Goal: Task Accomplishment & Management: Complete application form

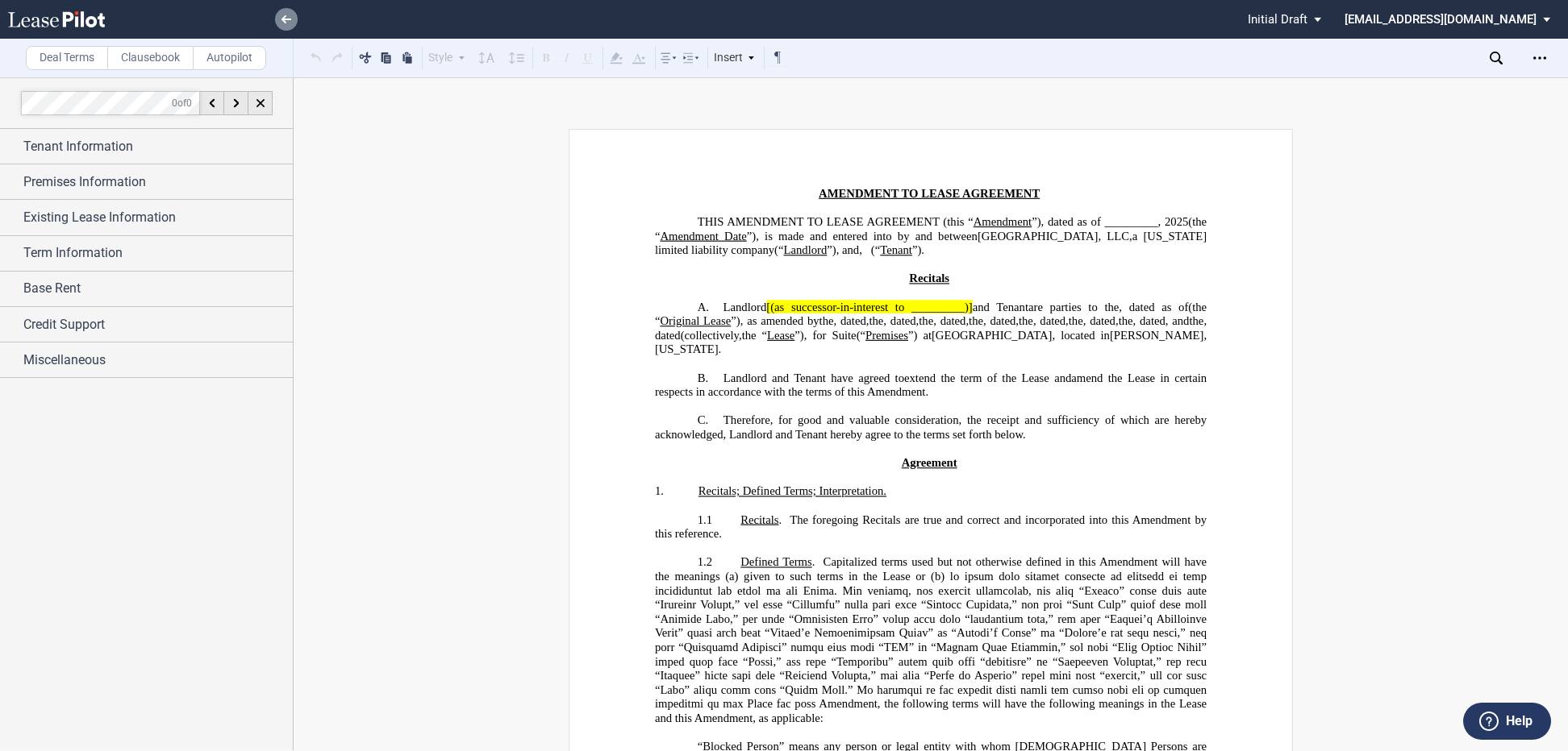
click at [289, 22] on icon at bounding box center [286, 19] width 10 height 8
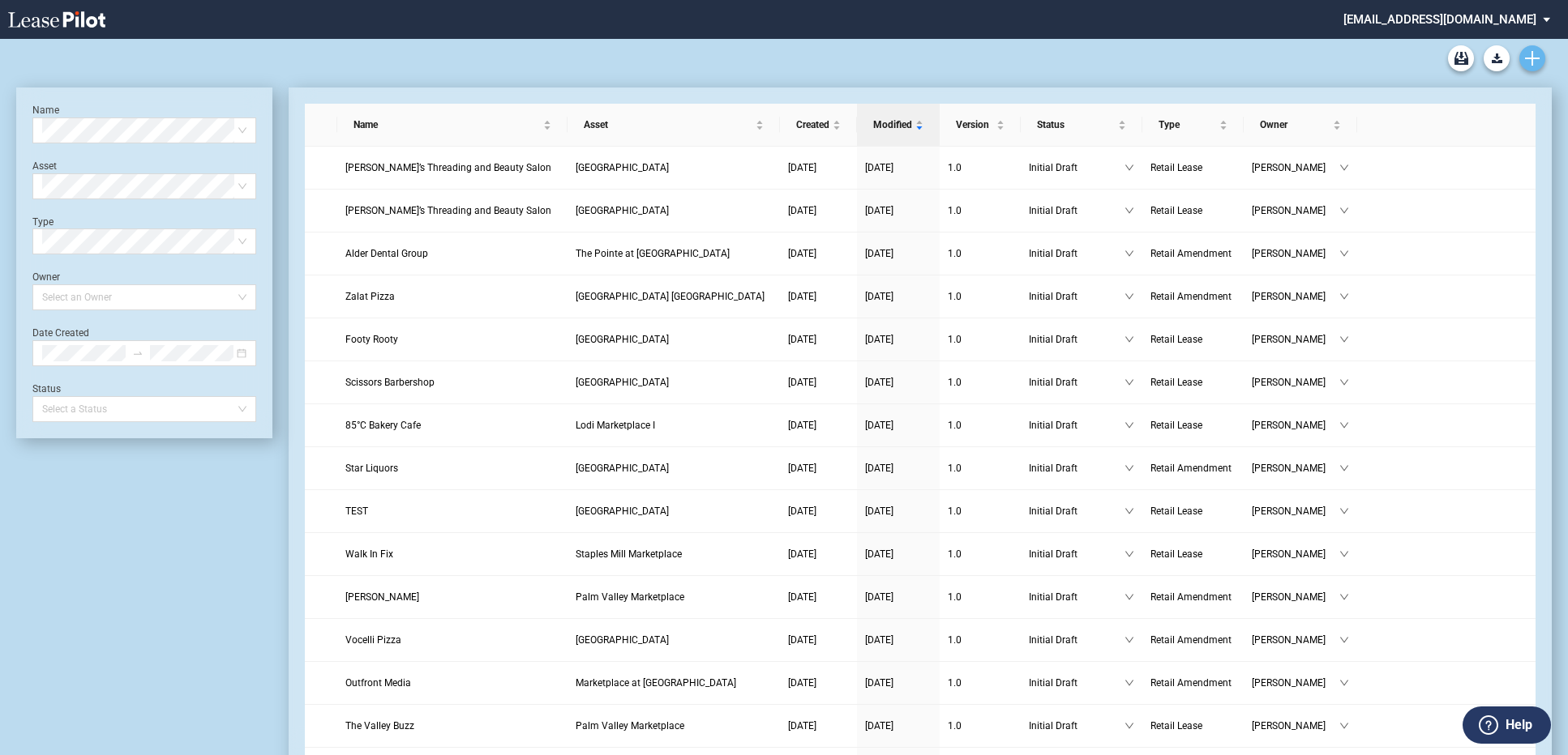
click at [1529, 61] on icon "Create new document" at bounding box center [1532, 58] width 14 height 14
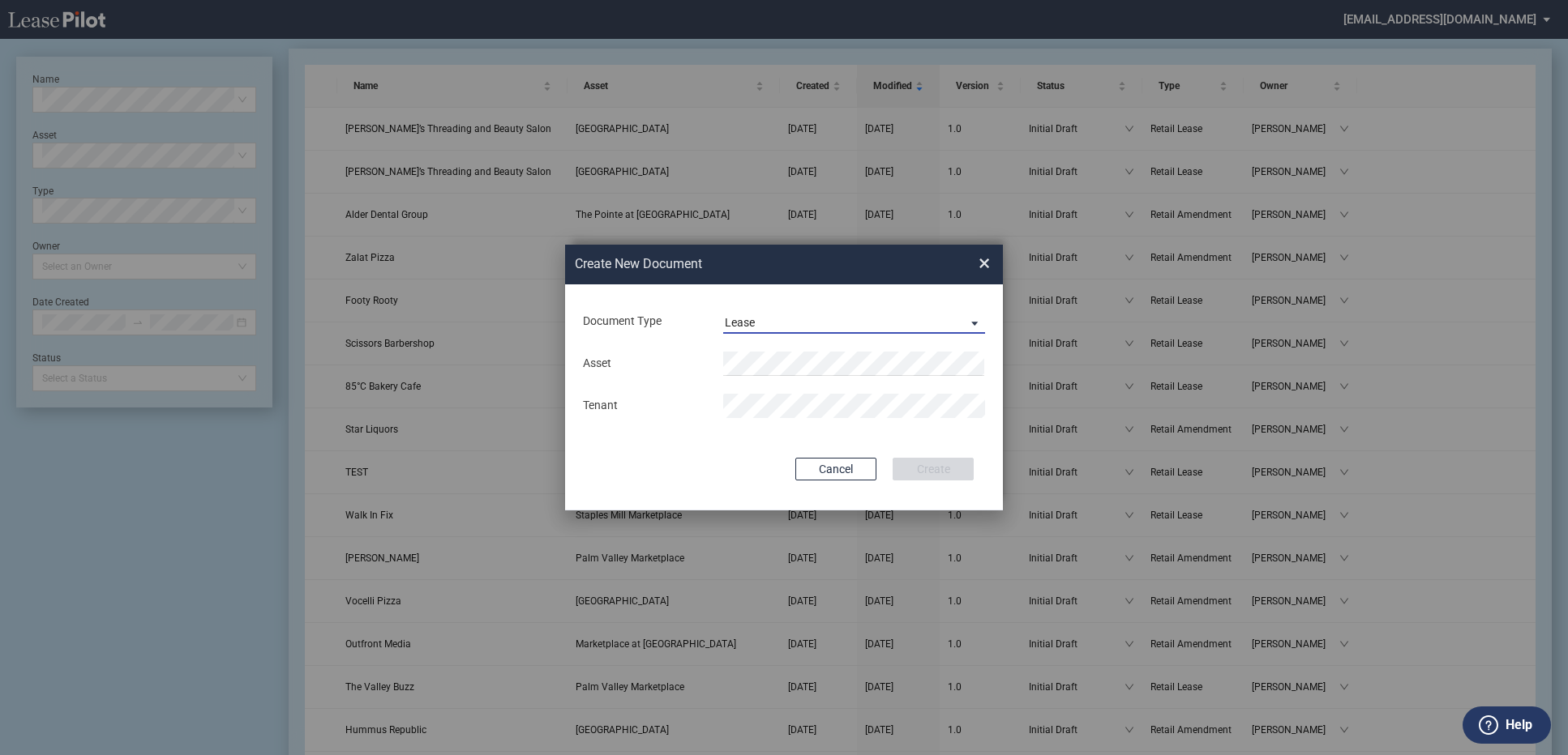
click at [969, 325] on span "Document Type: \aLease\a" at bounding box center [971, 323] width 20 height 16
click at [786, 363] on div "Amendment" at bounding box center [760, 361] width 70 height 18
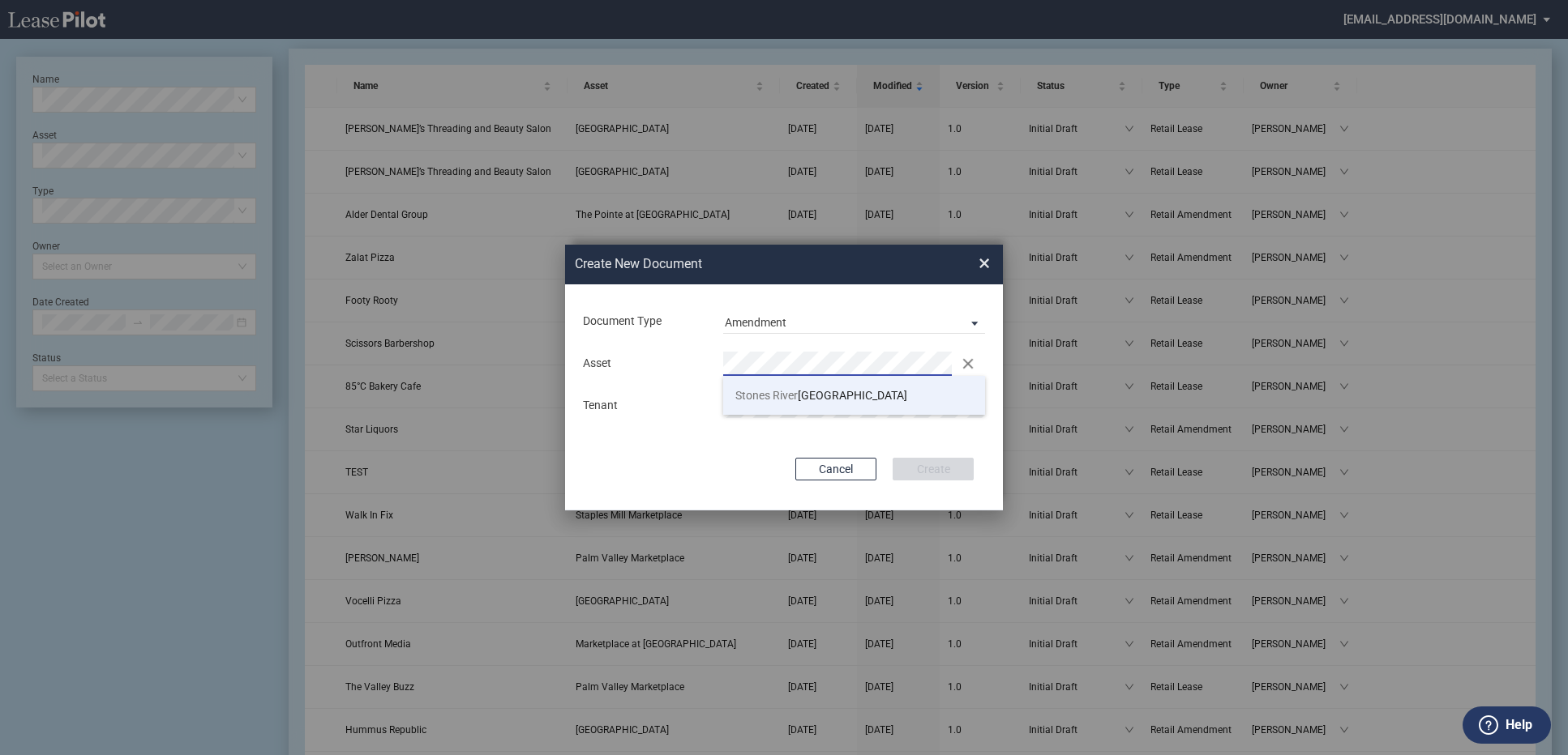
click at [746, 395] on span "Stones River" at bounding box center [767, 395] width 63 height 13
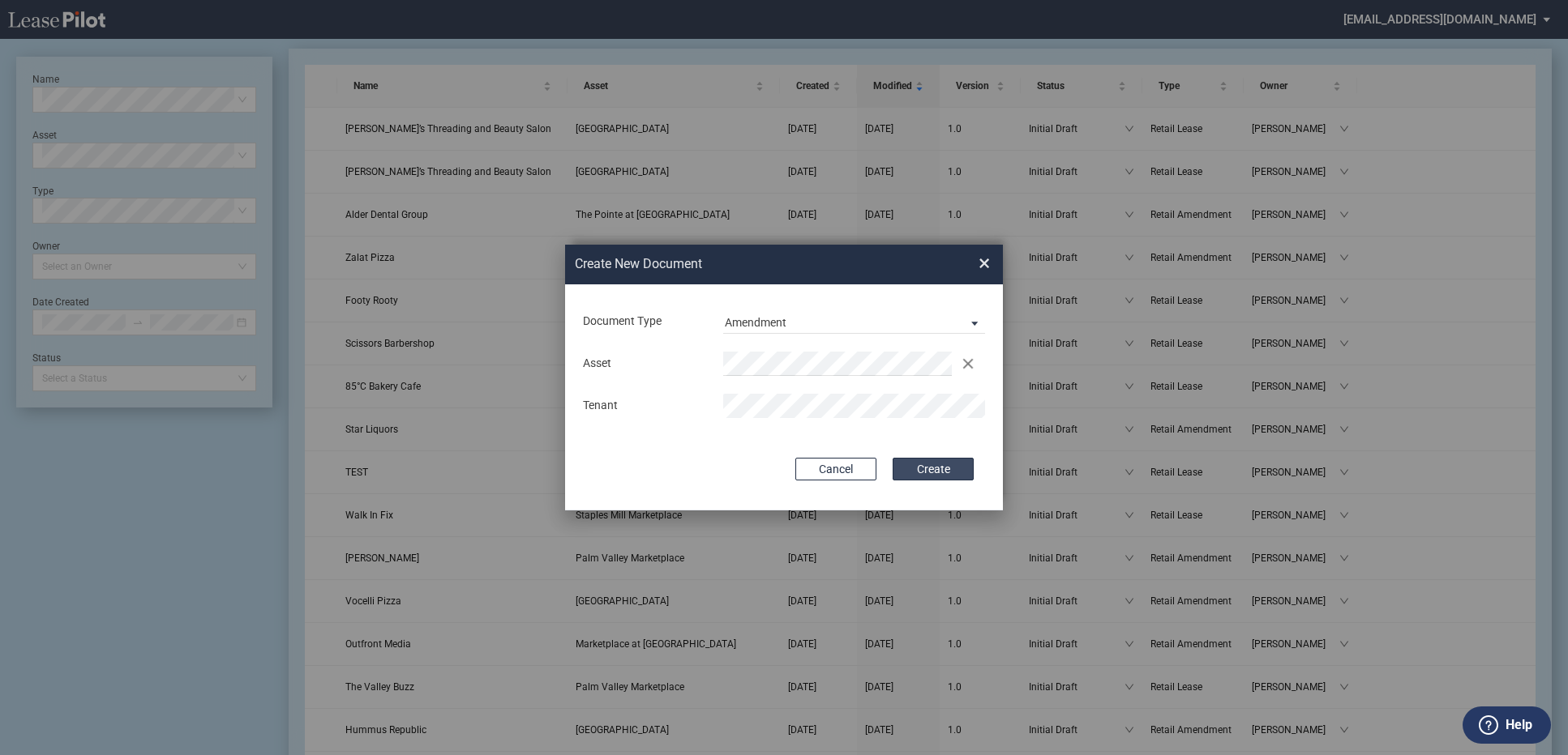
click at [913, 471] on button "Create" at bounding box center [933, 469] width 81 height 22
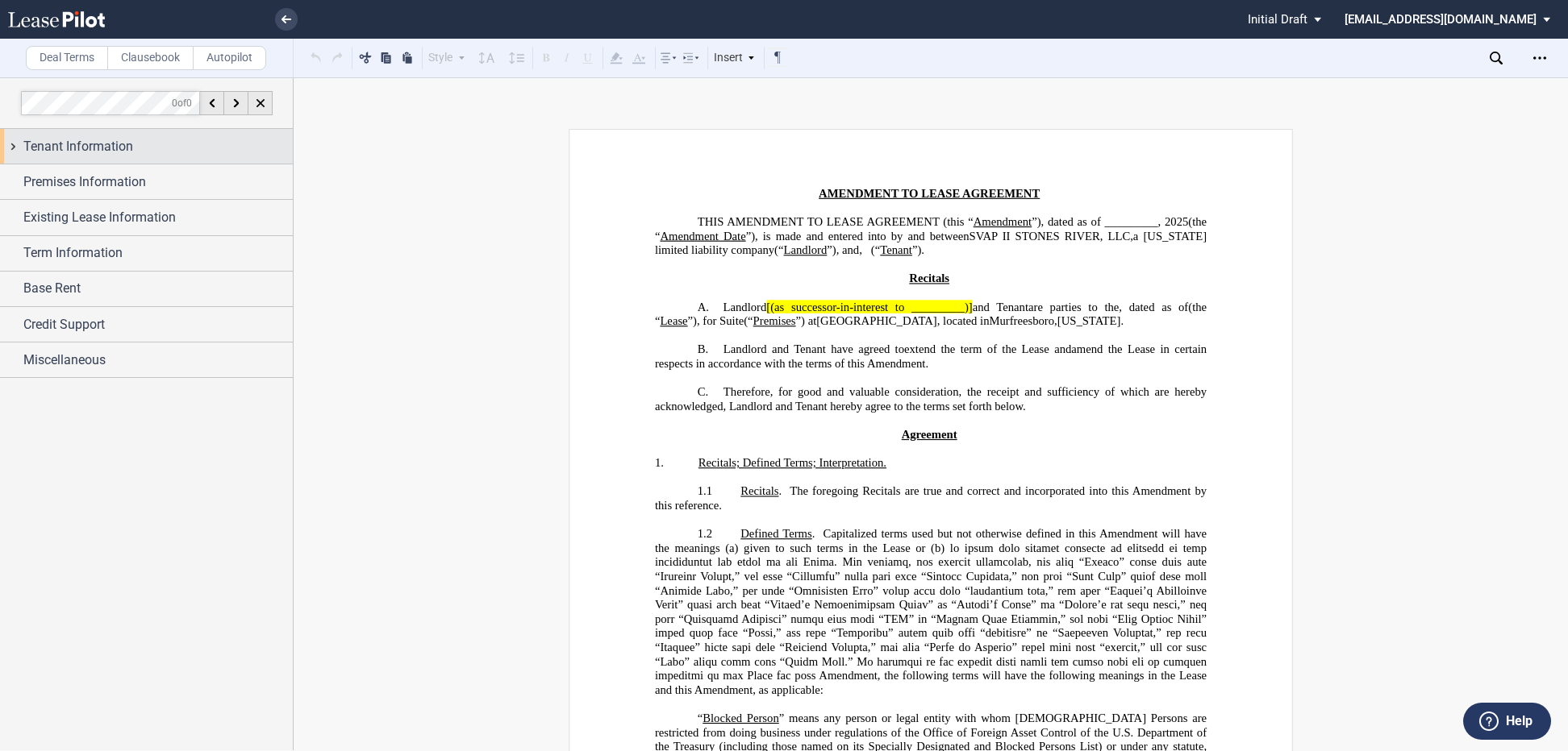
click at [79, 143] on span "Tenant Information" at bounding box center [78, 147] width 110 height 20
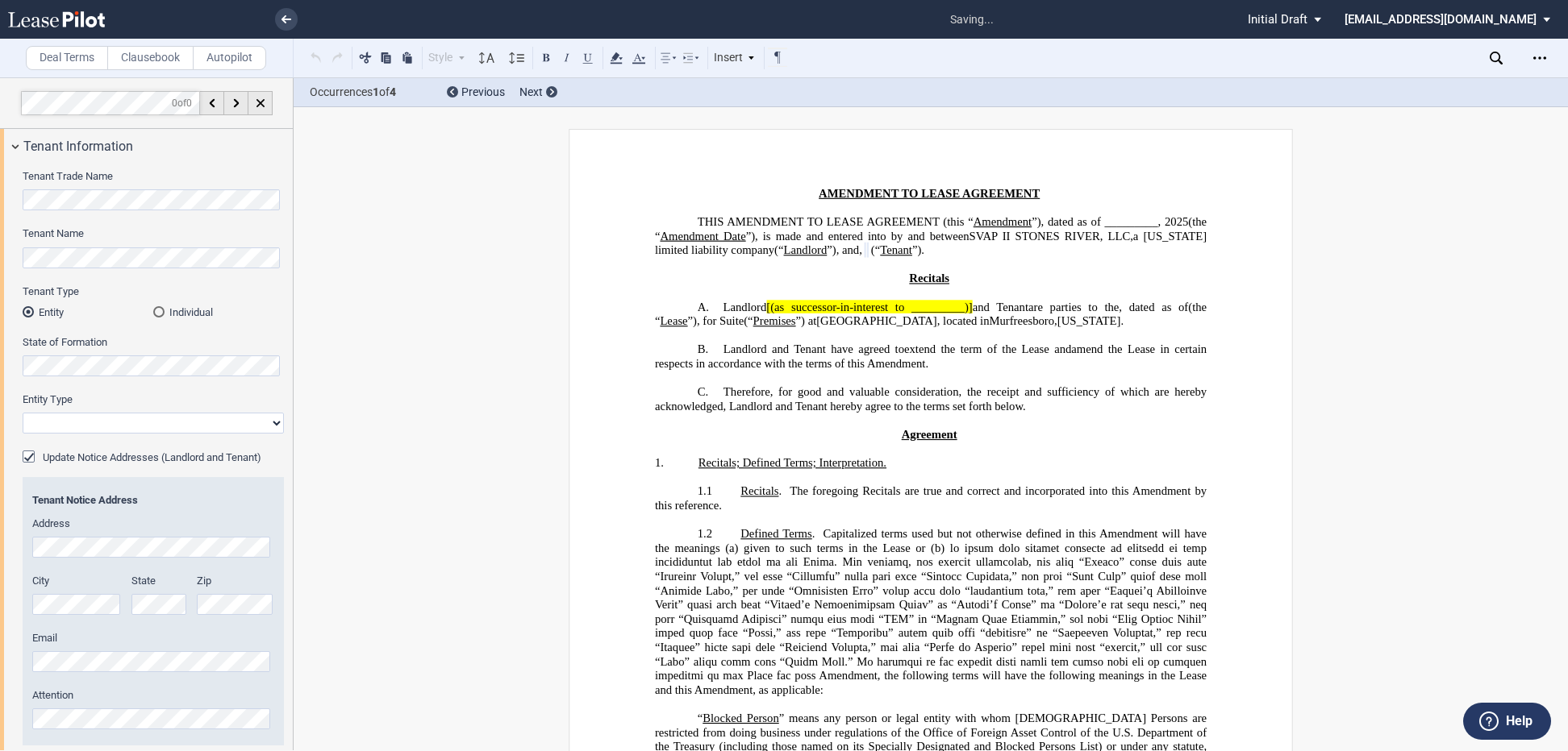
drag, startPoint x: 81, startPoint y: 417, endPoint x: 106, endPoint y: 418, distance: 25.0
click at [81, 417] on select "Corporation Limited Liability Company General Partnership Limited Partnership O…" at bounding box center [153, 423] width 261 height 21
click at [272, 425] on select "Corporation Limited Liability Company General Partnership Limited Partnership O…" at bounding box center [153, 423] width 261 height 21
click at [270, 424] on select "Corporation Limited Liability Company General Partnership Limited Partnership O…" at bounding box center [153, 423] width 261 height 21
select select "limited liability company"
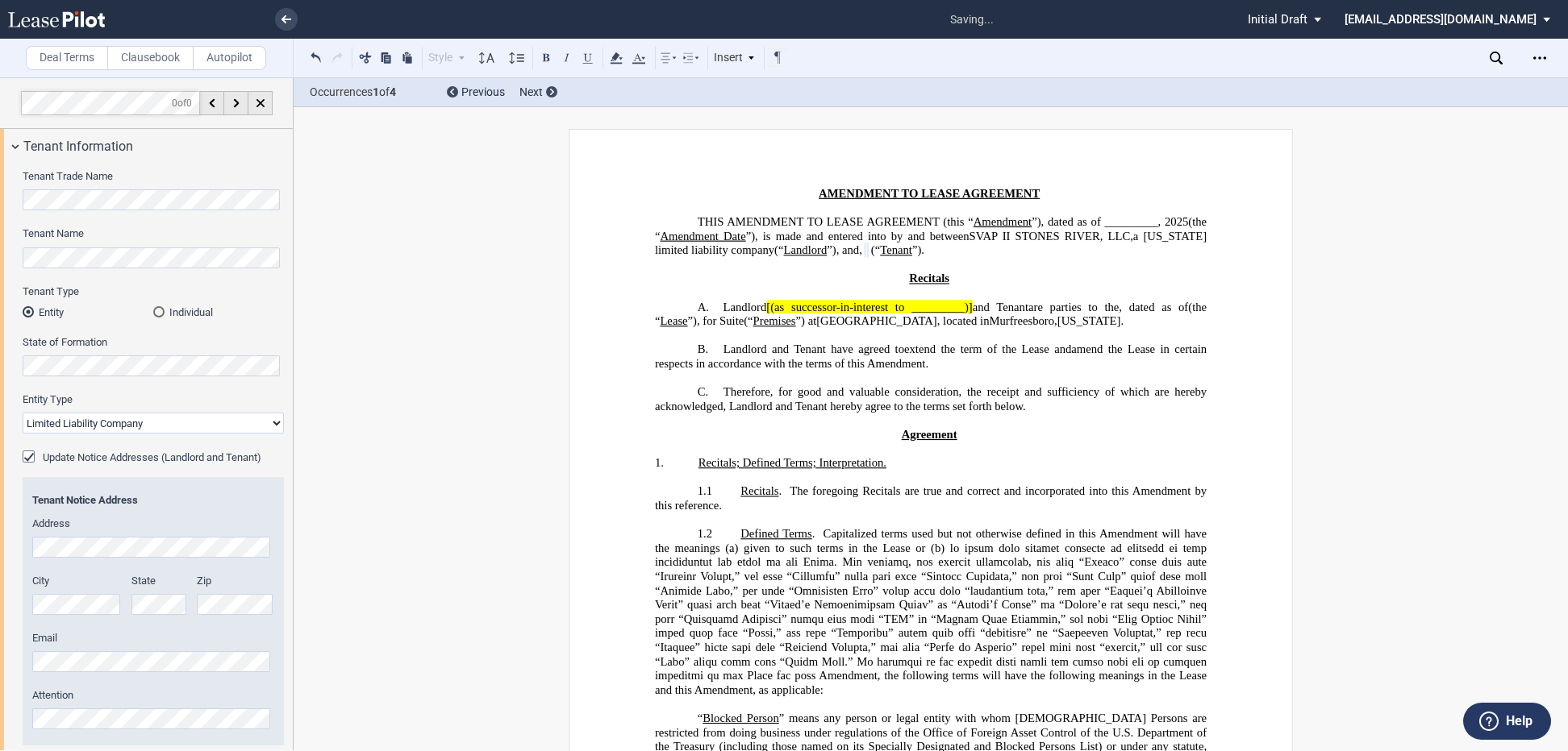
click at [22, 413] on select "Corporation Limited Liability Company General Partnership Limited Partnership O…" at bounding box center [153, 423] width 261 height 21
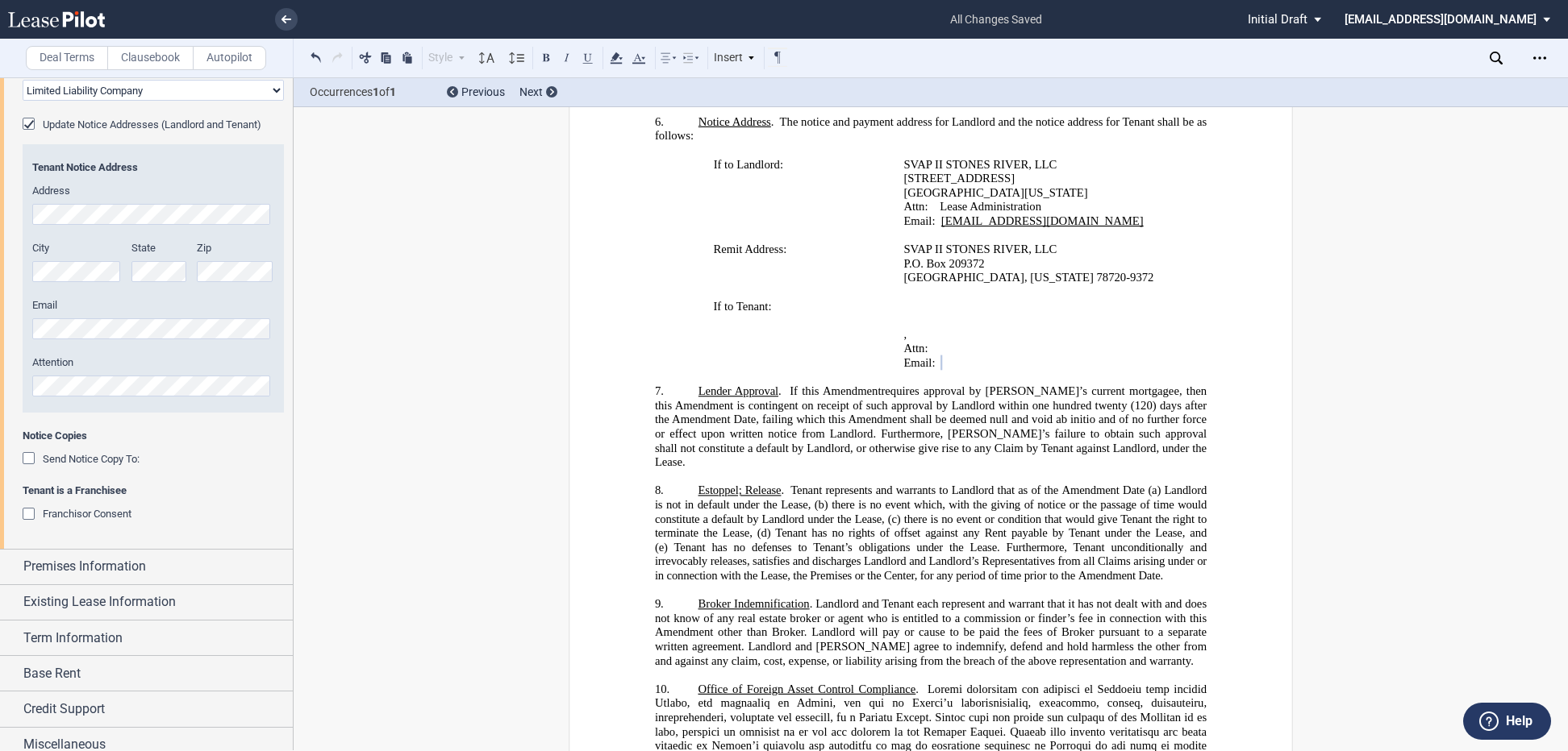
scroll to position [346, 0]
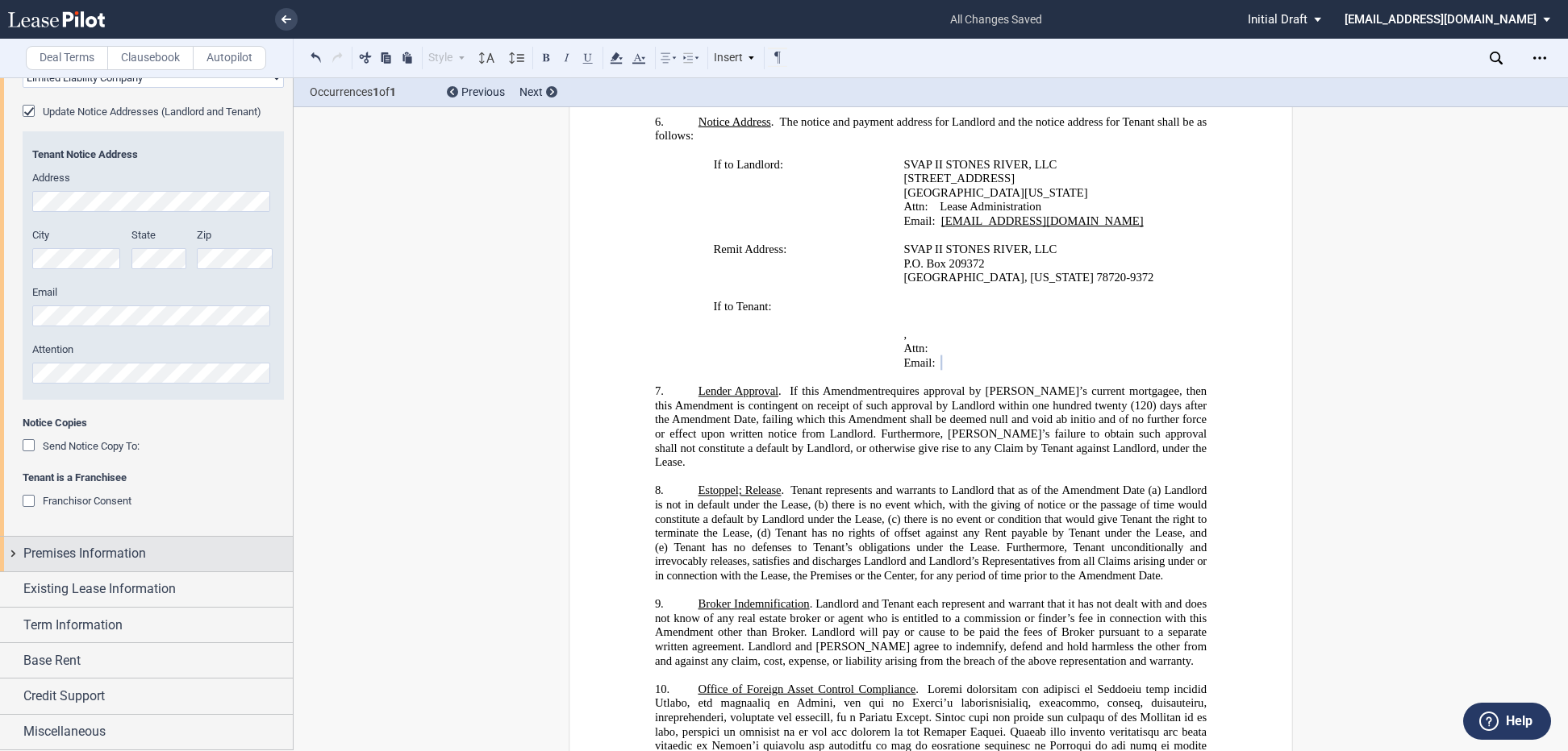
click at [17, 554] on div "Premises Information" at bounding box center [146, 554] width 293 height 35
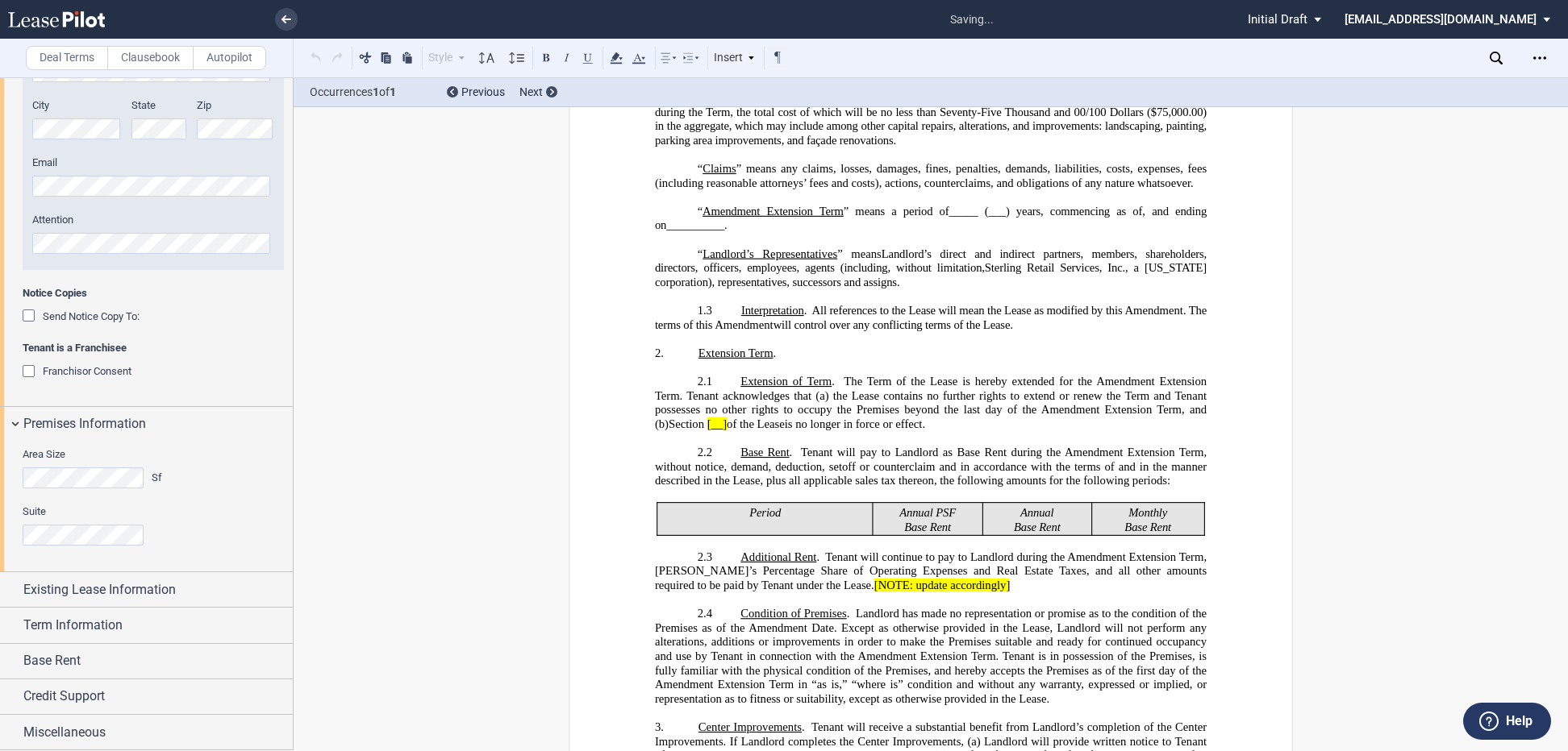
scroll to position [0, 0]
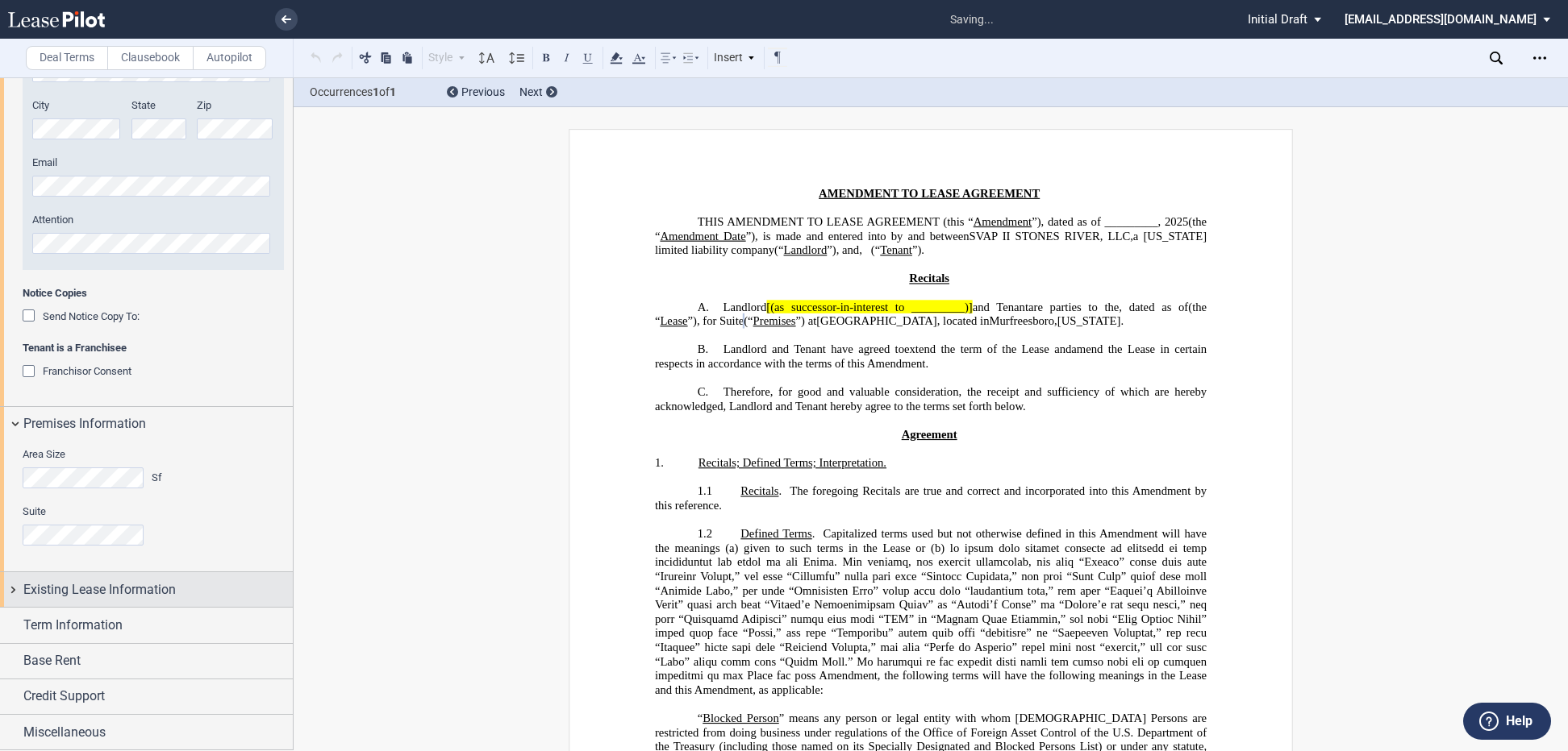
click at [21, 588] on div "Existing Lease Information" at bounding box center [146, 590] width 293 height 35
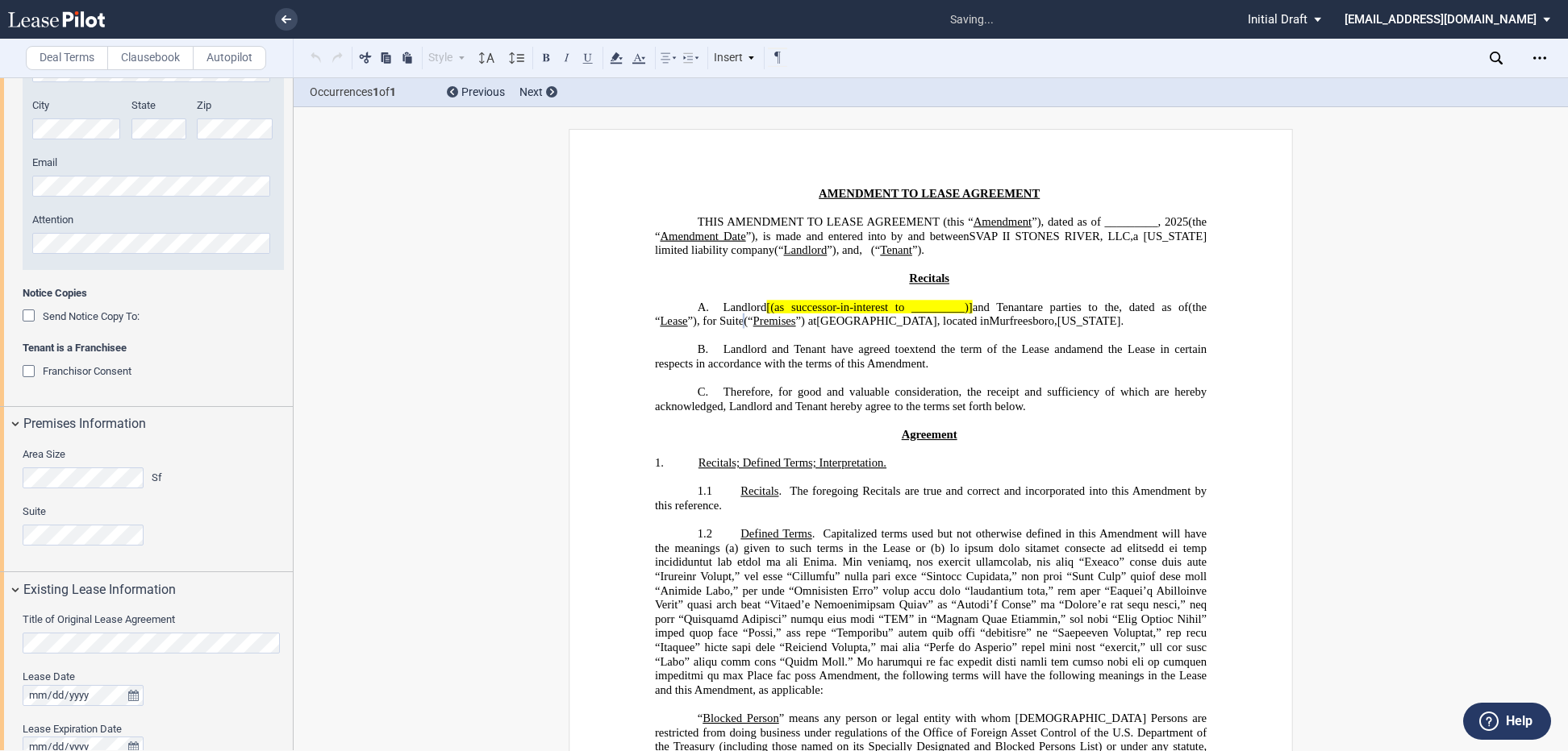
scroll to position [749, 0]
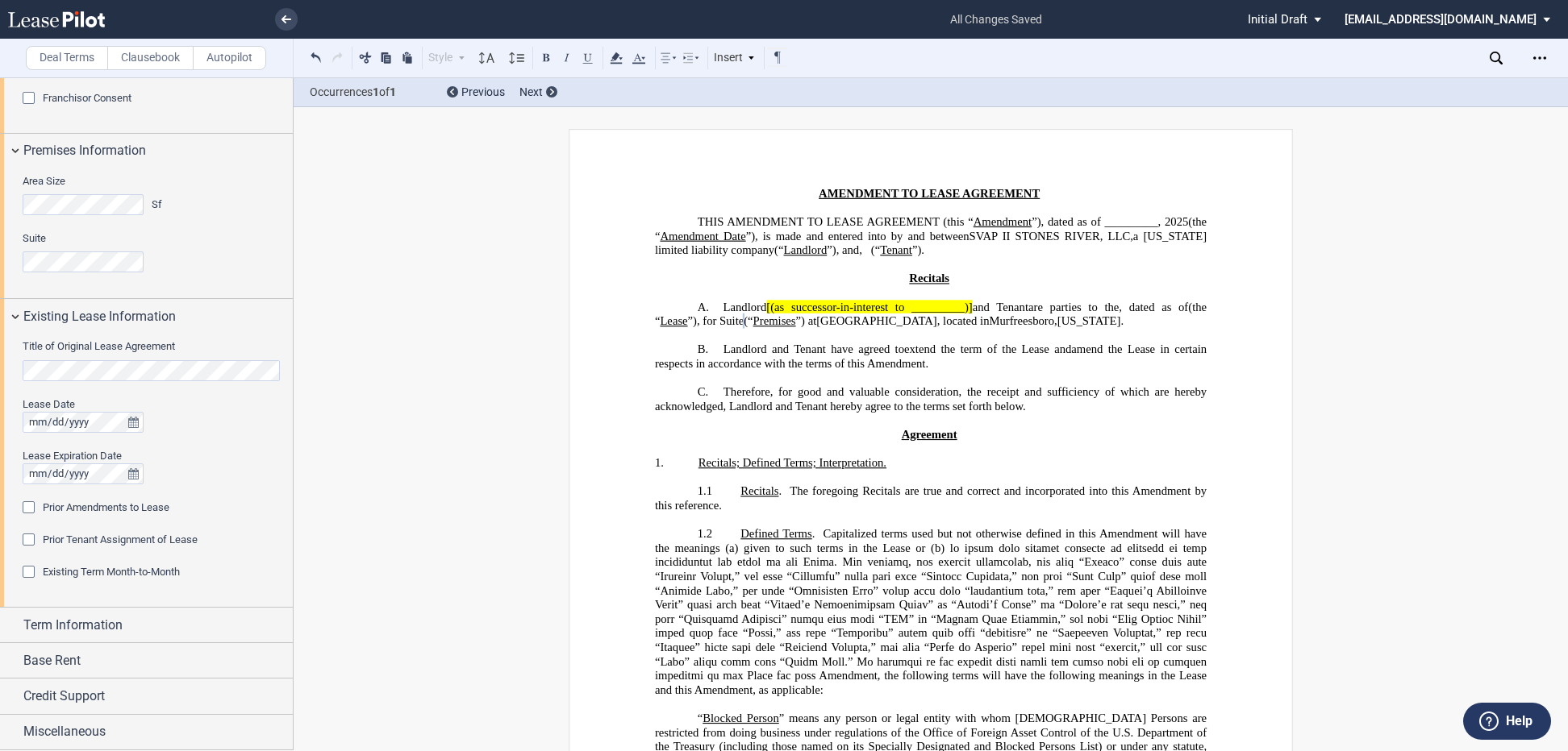
drag, startPoint x: 298, startPoint y: 190, endPoint x: 278, endPoint y: 97, distance: 95.1
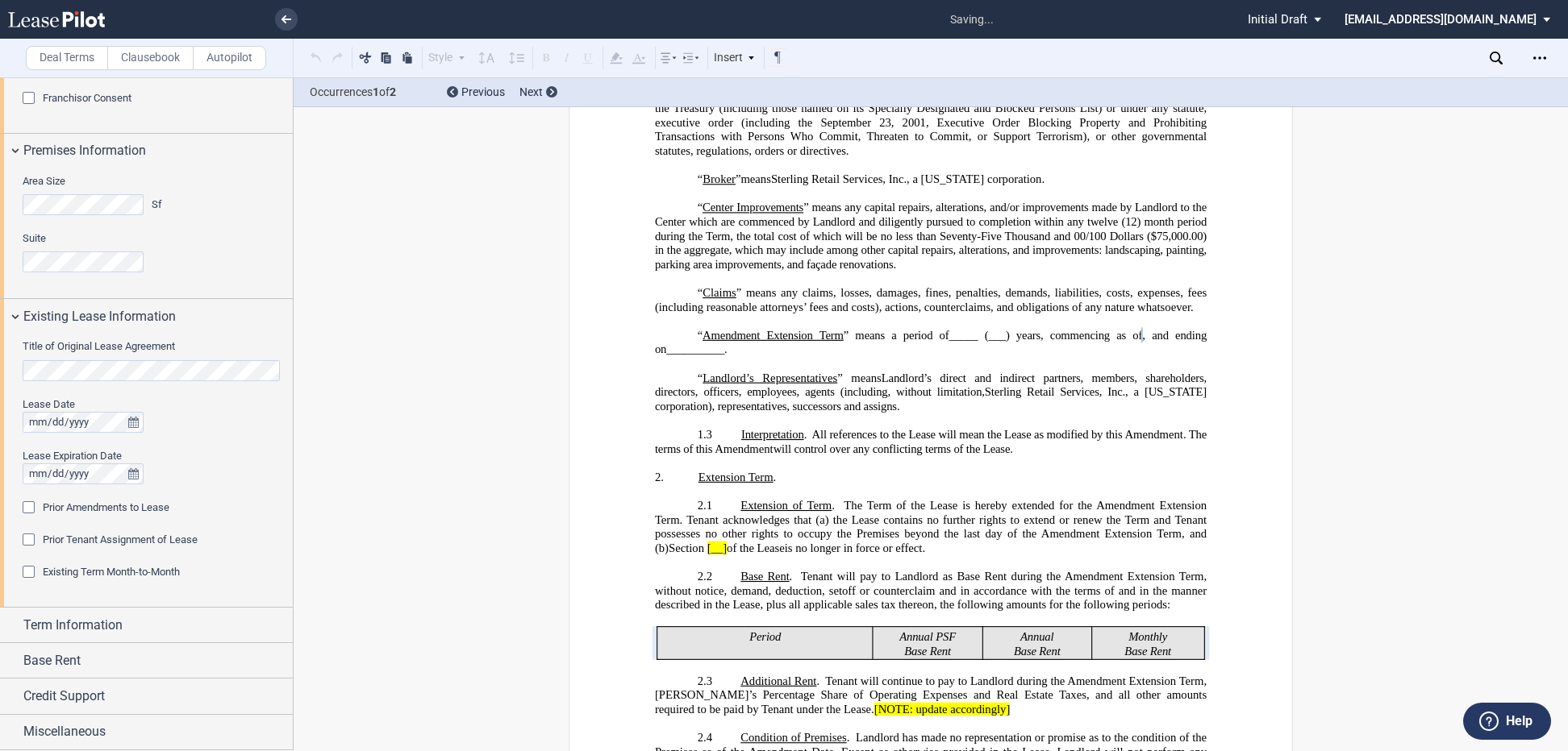
scroll to position [639, 0]
click at [34, 508] on div "Prior Amendments to Lease" at bounding box center [30, 509] width 16 height 16
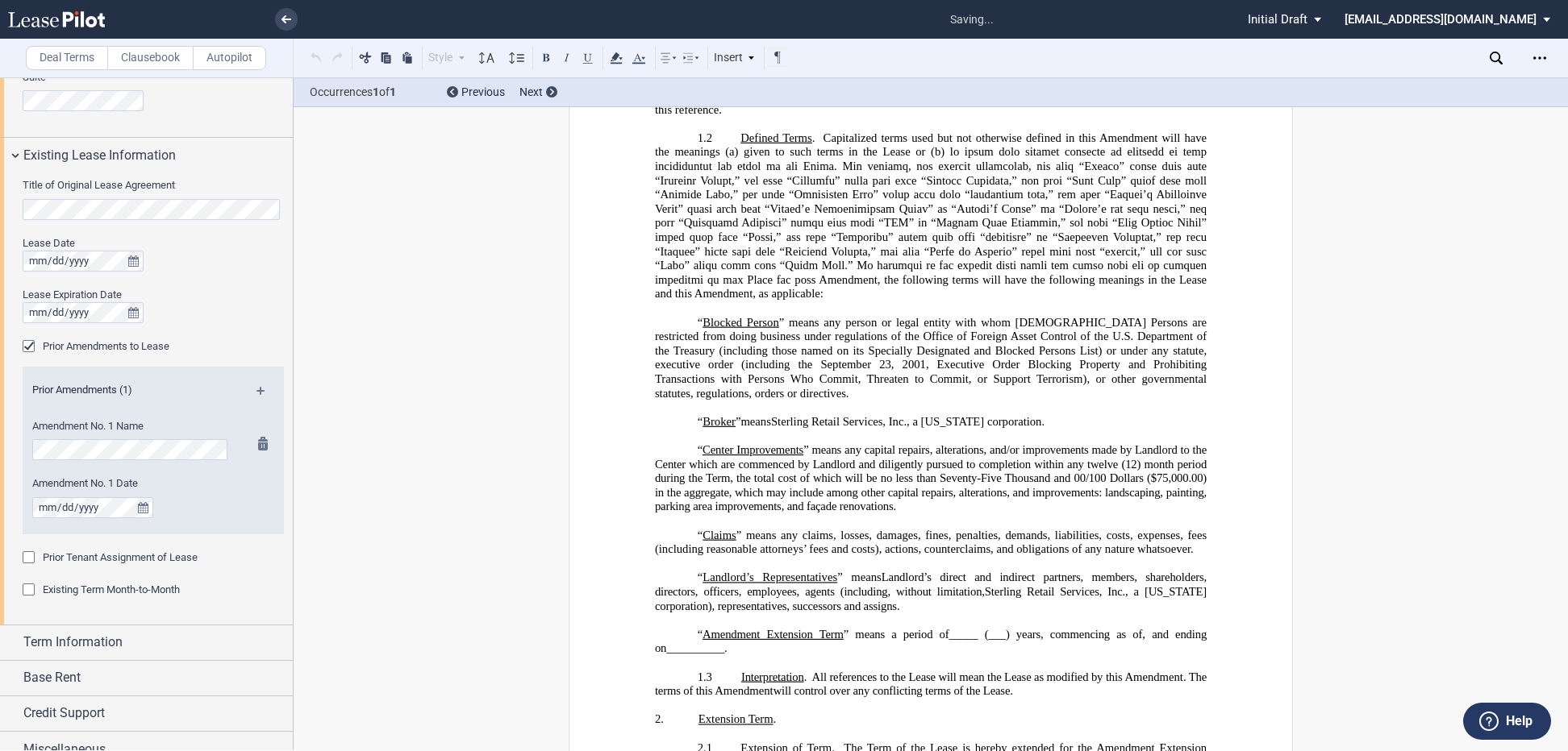
scroll to position [0, 0]
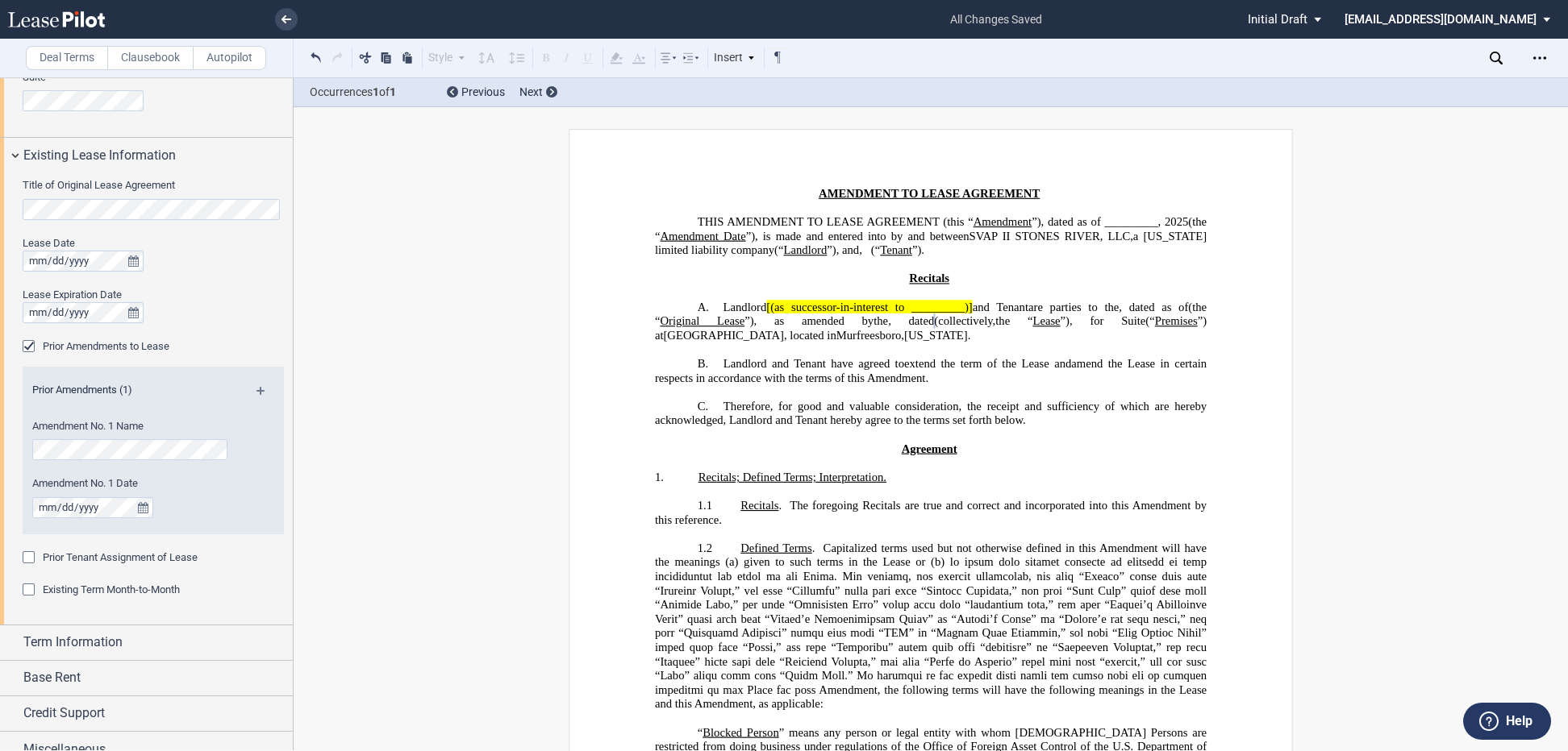
click at [260, 388] on md-icon at bounding box center [267, 397] width 21 height 20
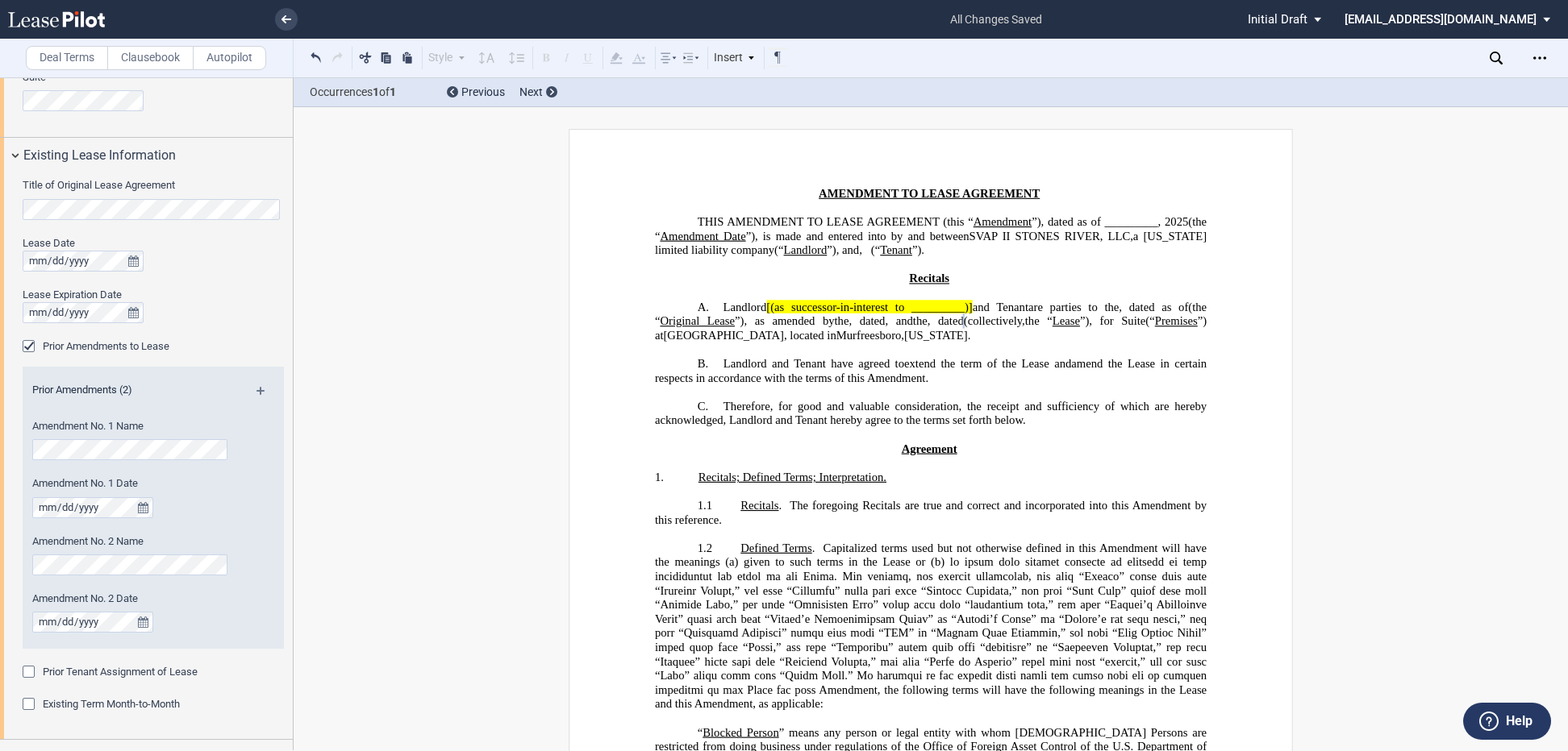
click at [261, 390] on md-icon at bounding box center [267, 397] width 21 height 20
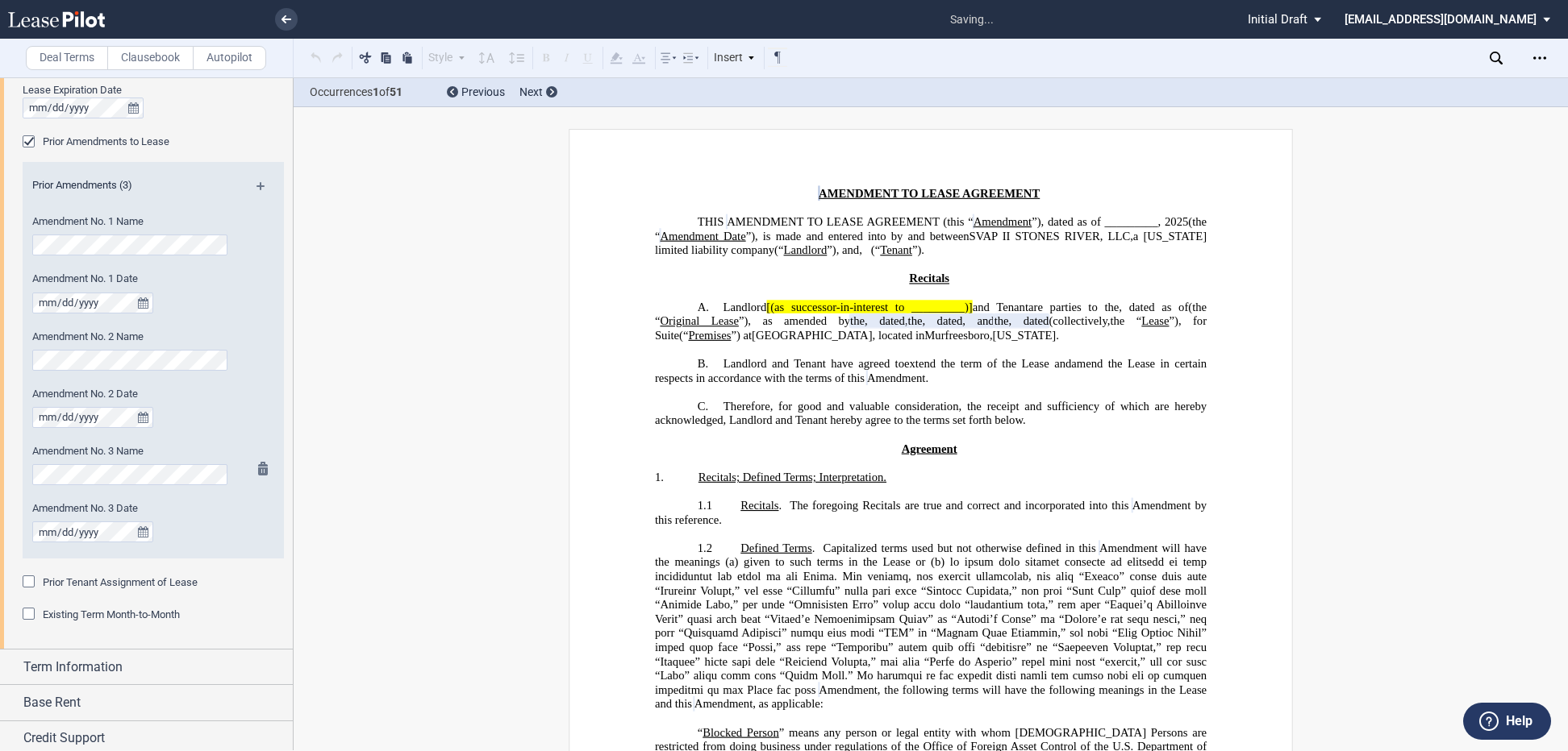
scroll to position [1157, 0]
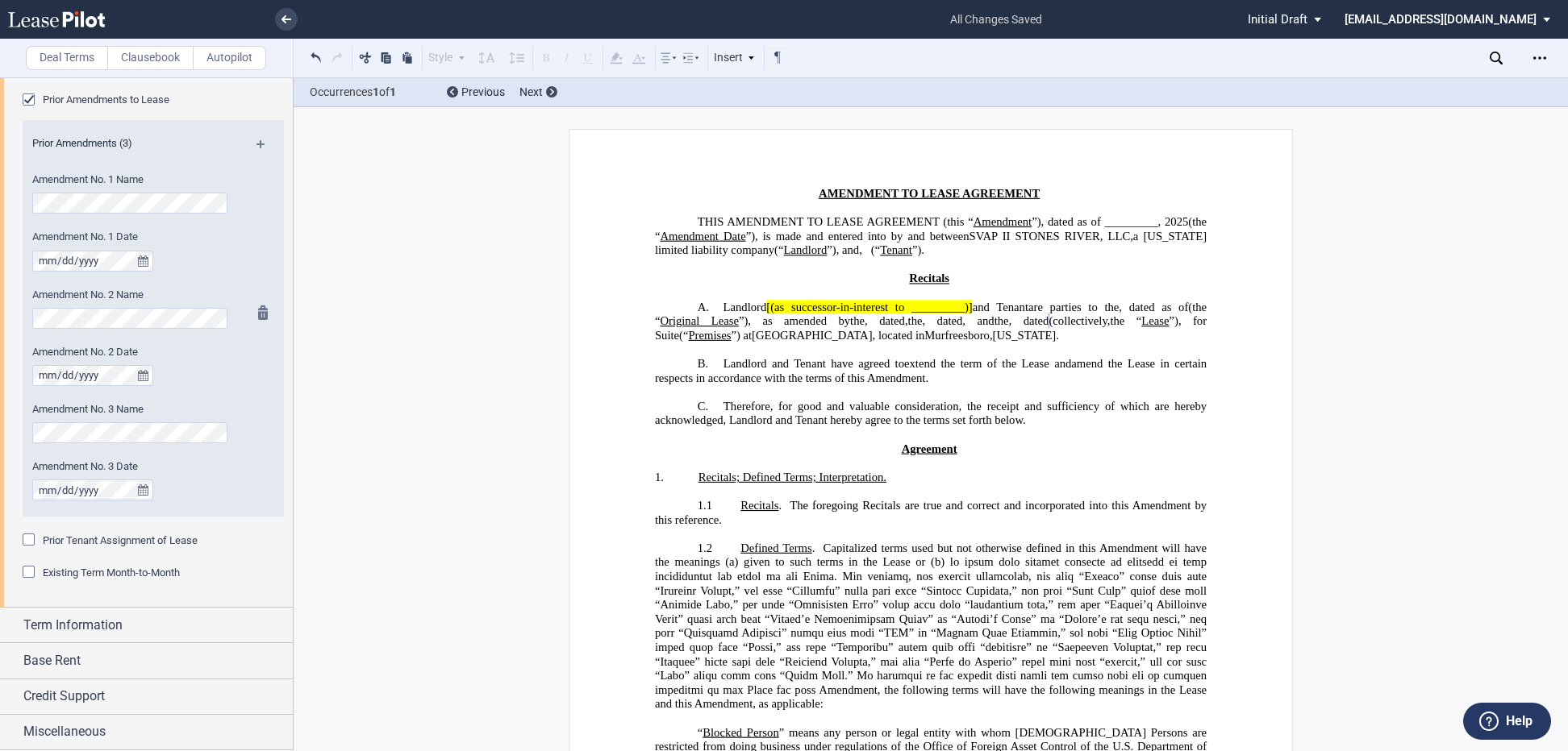
click at [257, 143] on md-icon at bounding box center [267, 150] width 21 height 20
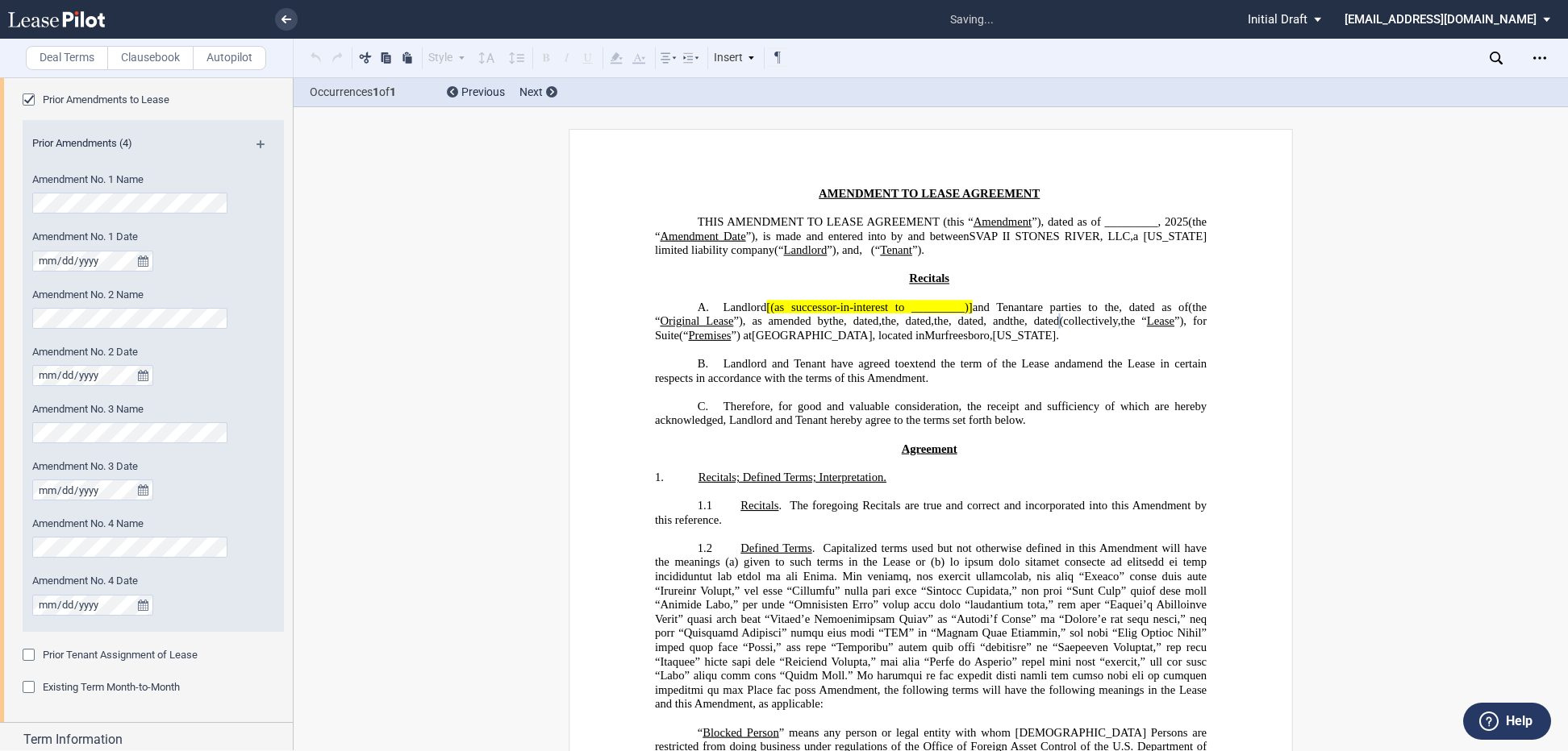
click at [258, 140] on md-icon at bounding box center [267, 150] width 21 height 20
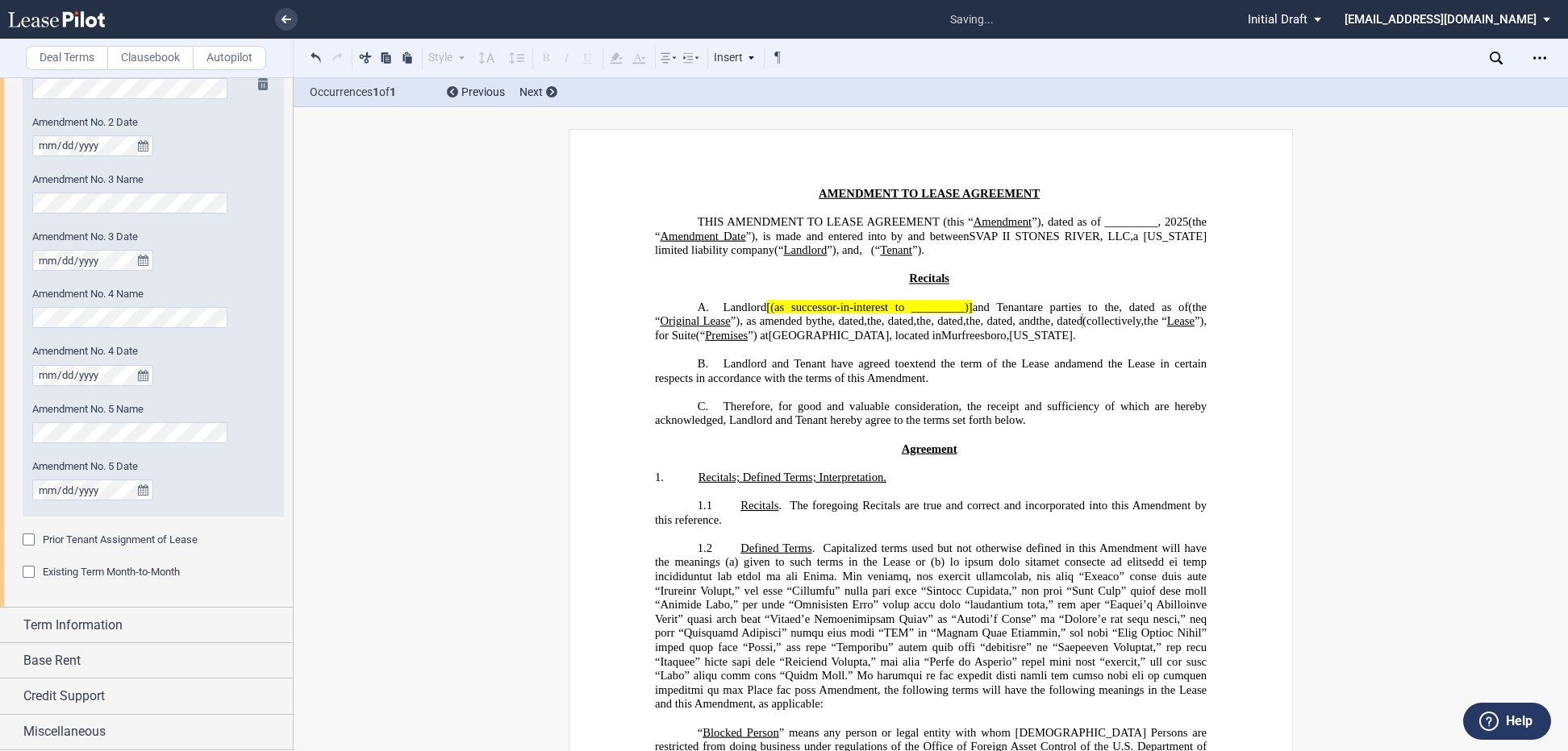
scroll to position [1144, 0]
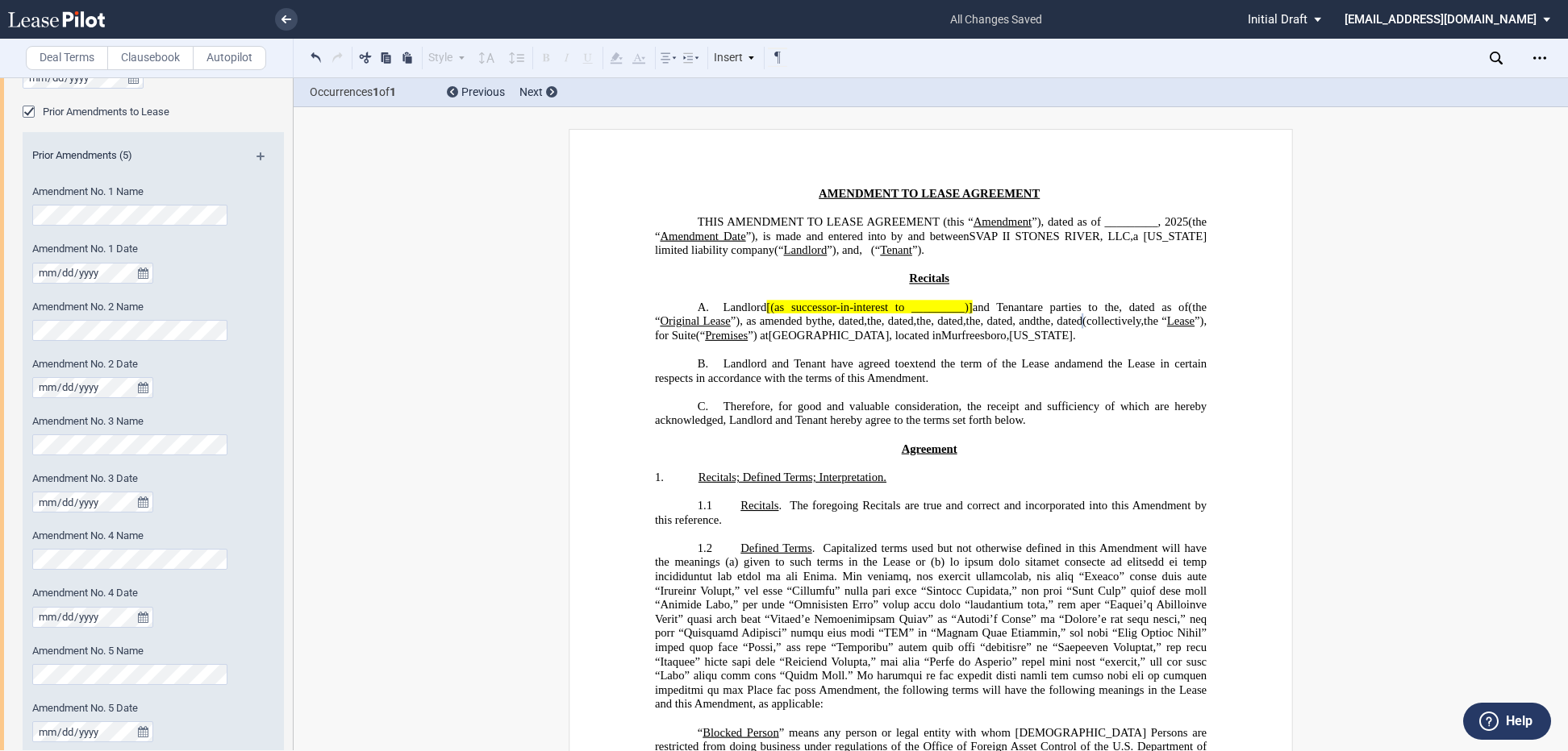
click at [256, 149] on div "Prior Amendments (5)" at bounding box center [153, 158] width 261 height 21
click at [256, 153] on md-icon at bounding box center [267, 162] width 21 height 20
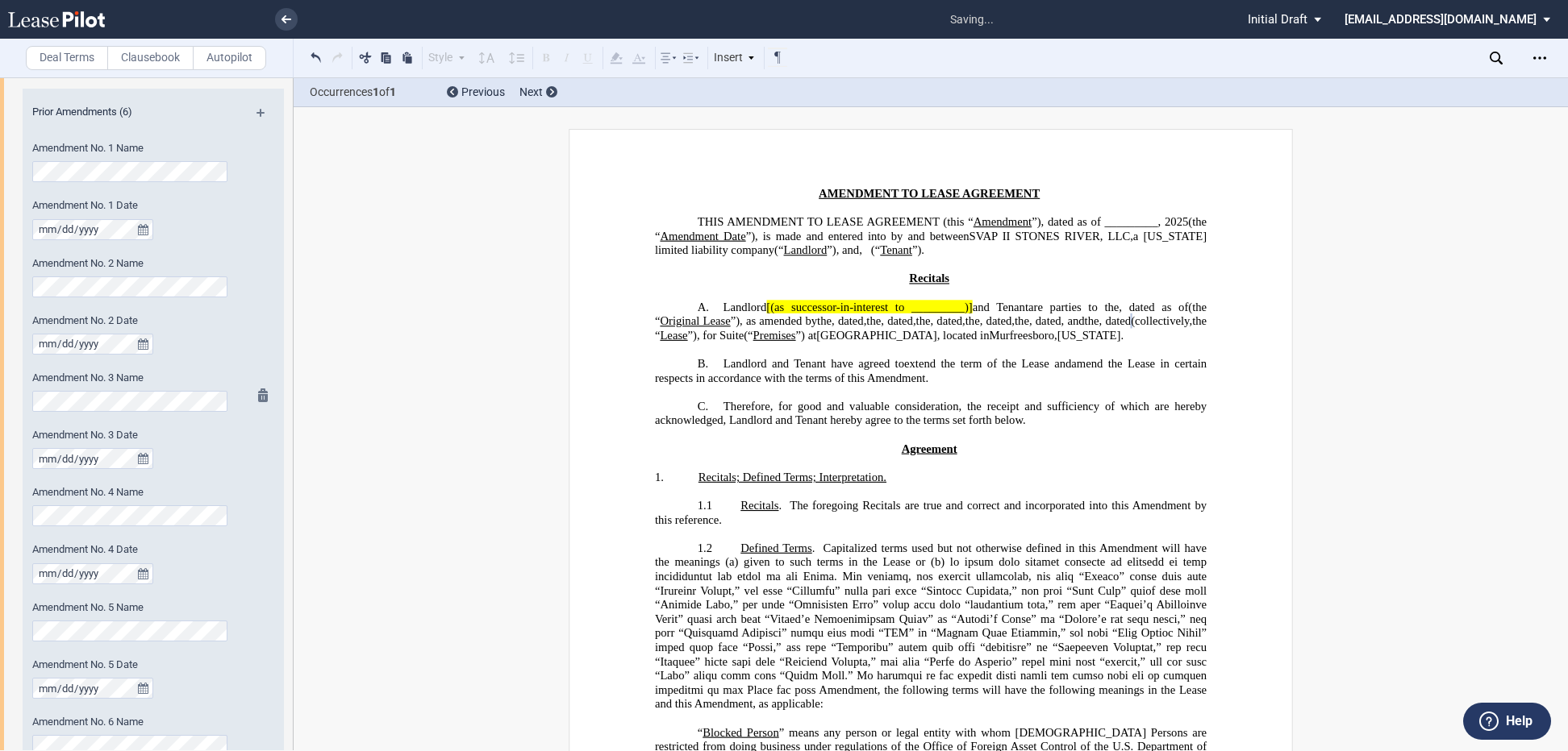
scroll to position [1178, 0]
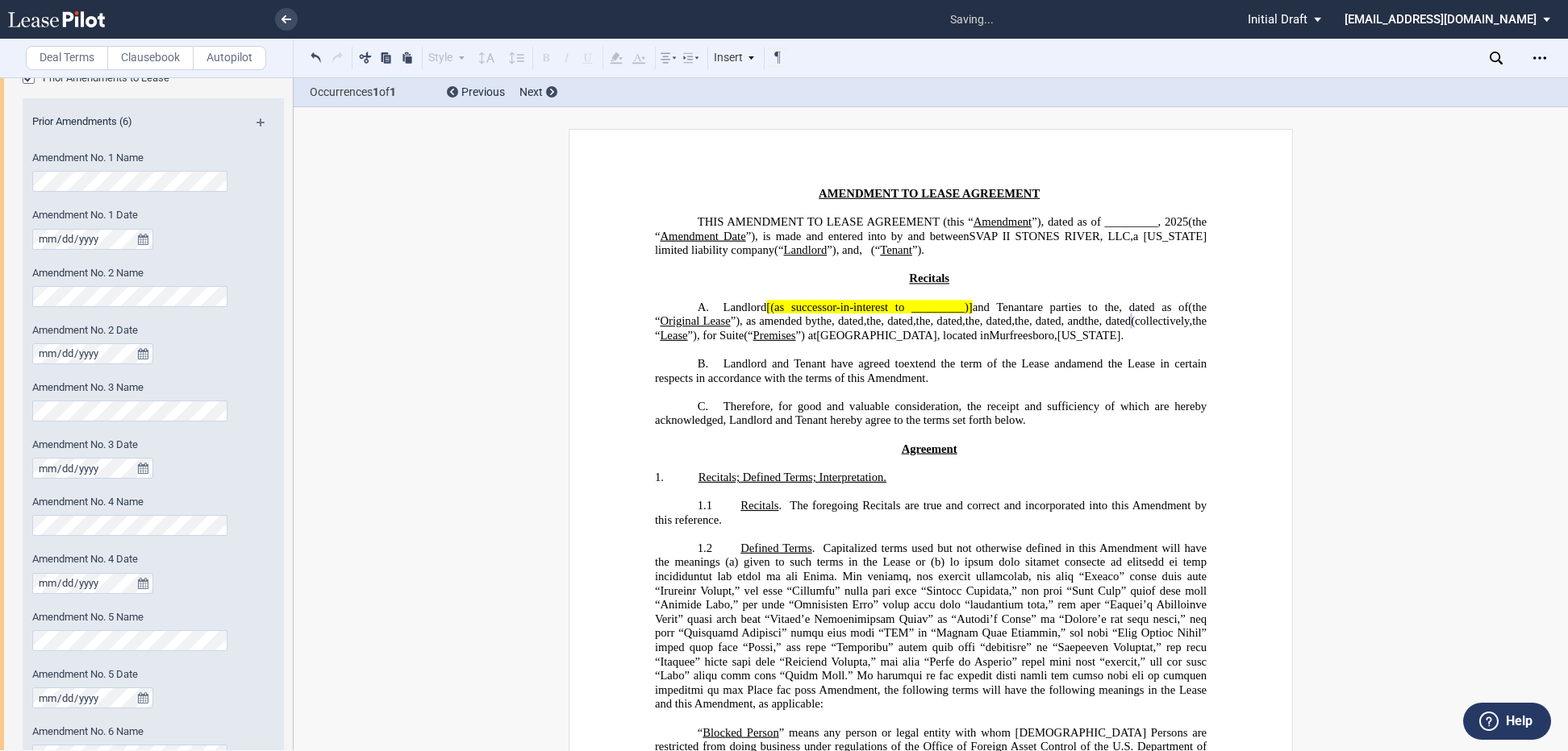
click at [256, 121] on md-icon at bounding box center [267, 128] width 21 height 20
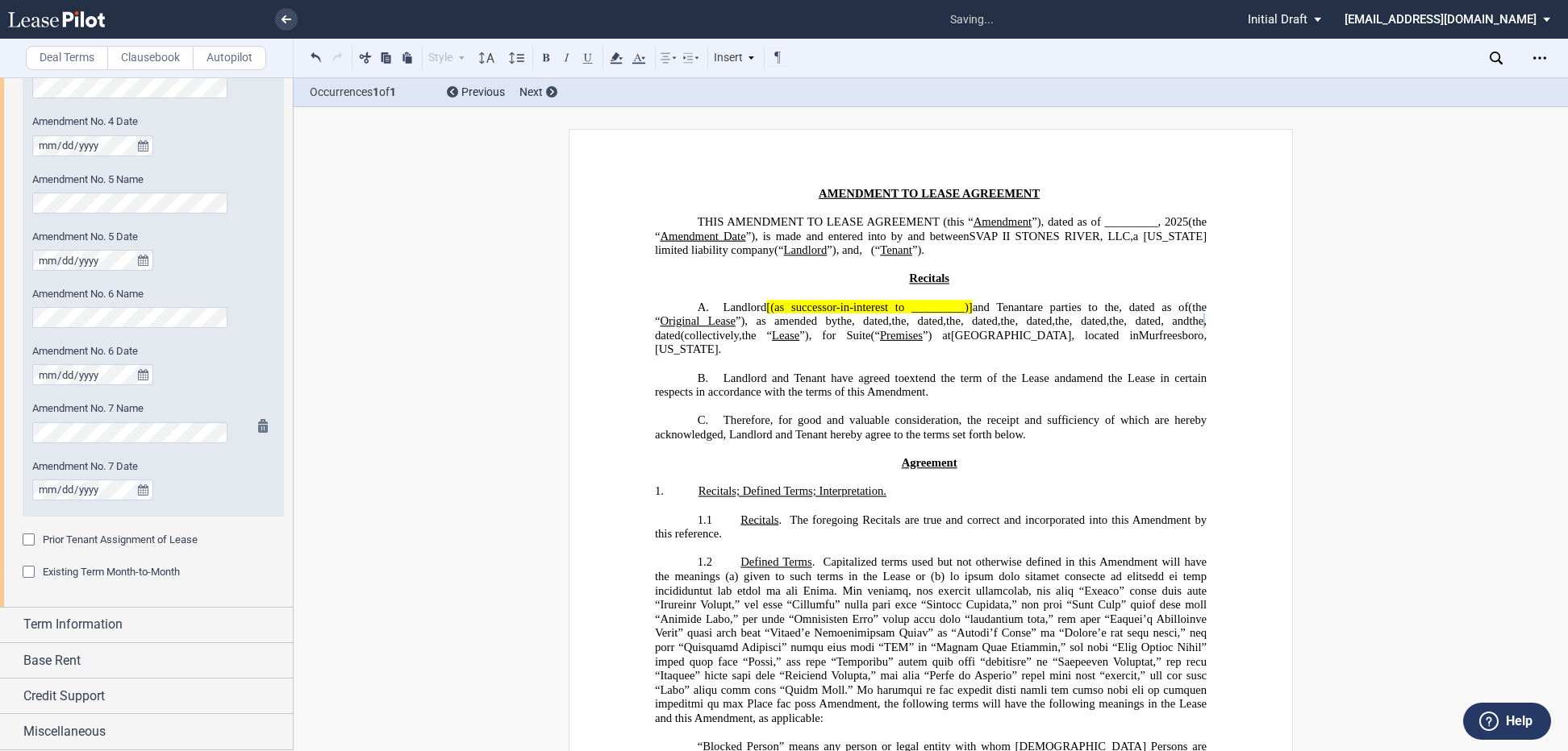
scroll to position [0, 0]
click at [19, 622] on div "Term Information" at bounding box center [146, 624] width 293 height 35
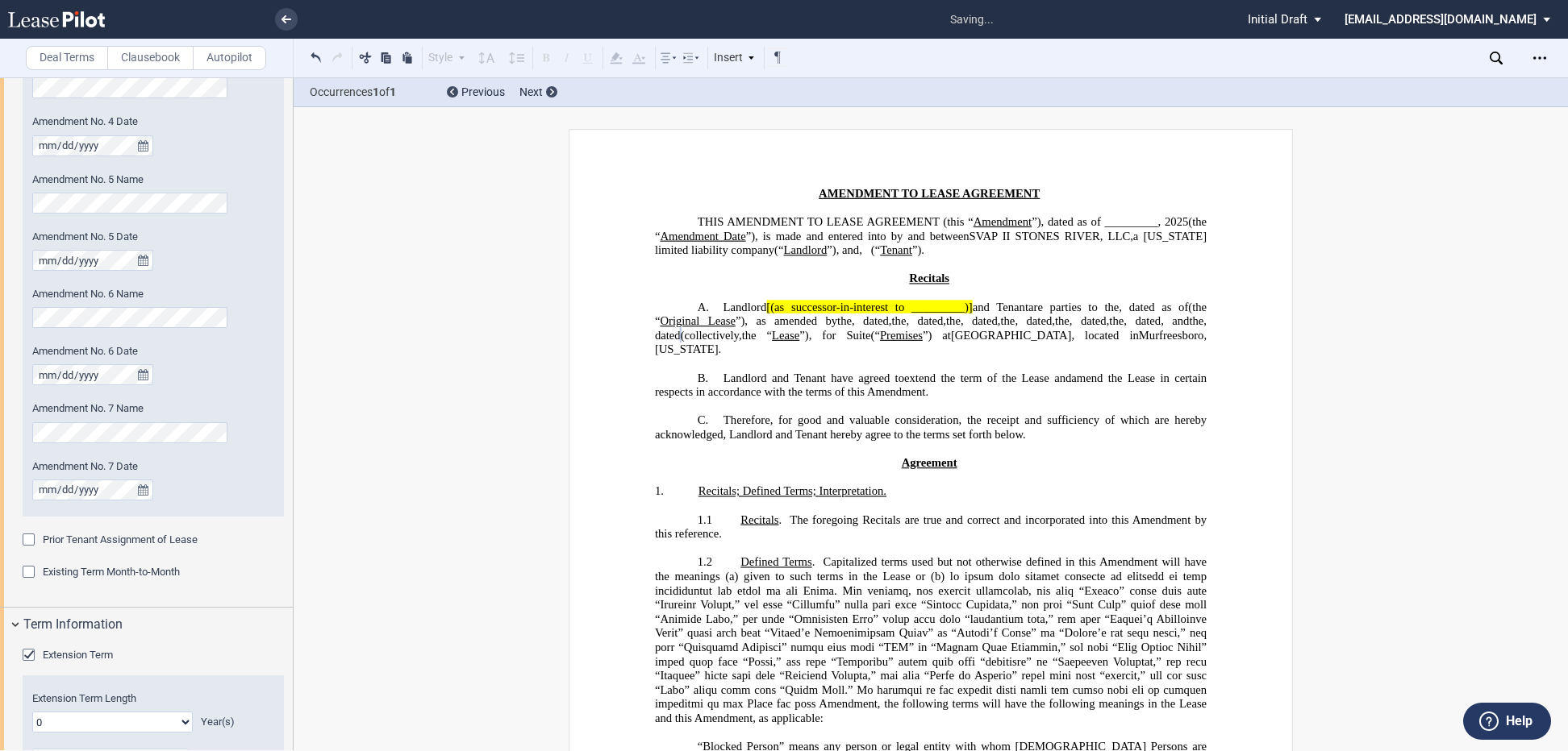
scroll to position [1818, 0]
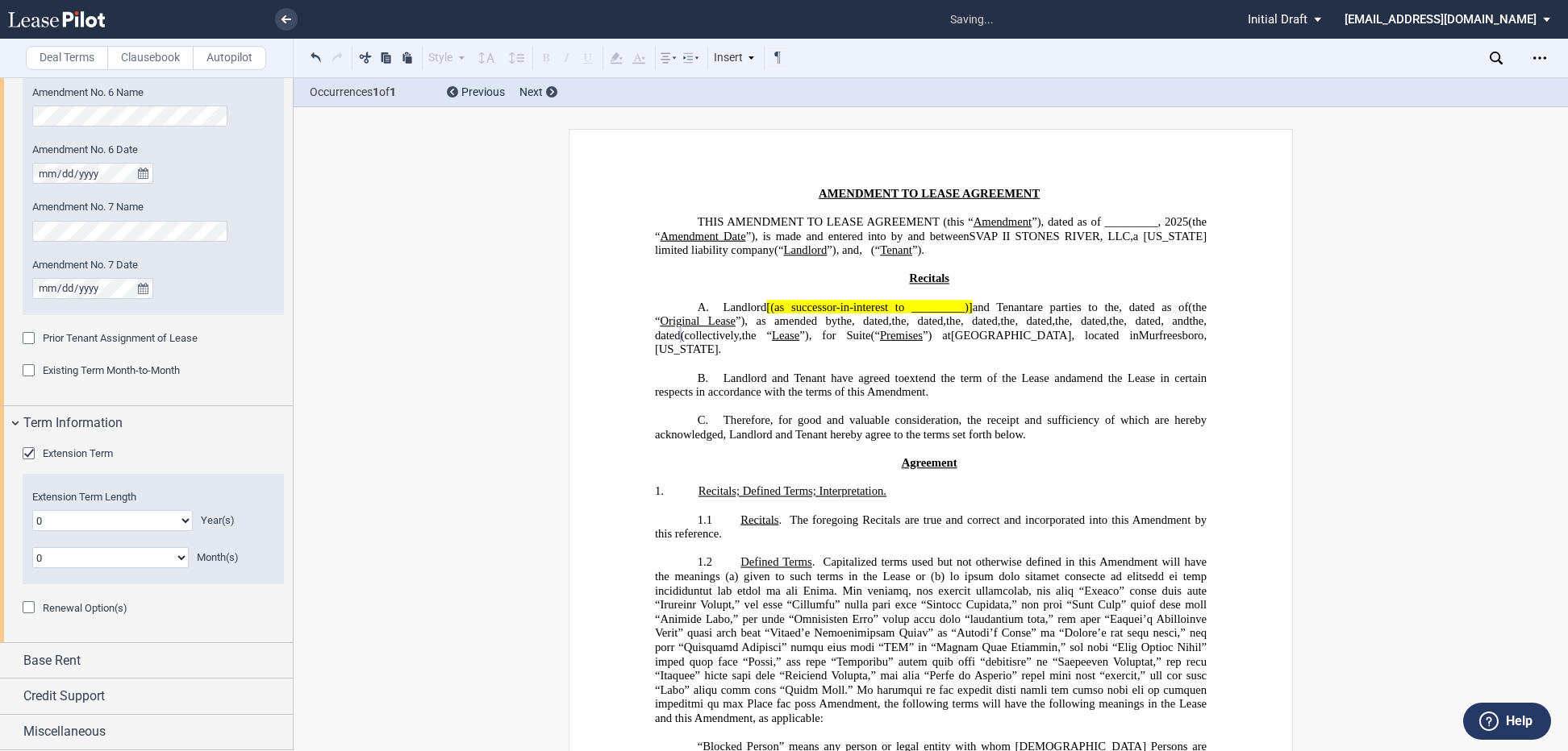
click at [186, 525] on select "0 1 2 3 4 5 6 7 8 9 10 11 12 13 14 15 16 17 18 19 20" at bounding box center [112, 520] width 161 height 21
select select "number:3"
click at [32, 510] on select "0 1 2 3 4 5 6 7 8 9 10 11 12 13 14 15 16 17 18 19 20" at bounding box center [112, 520] width 161 height 21
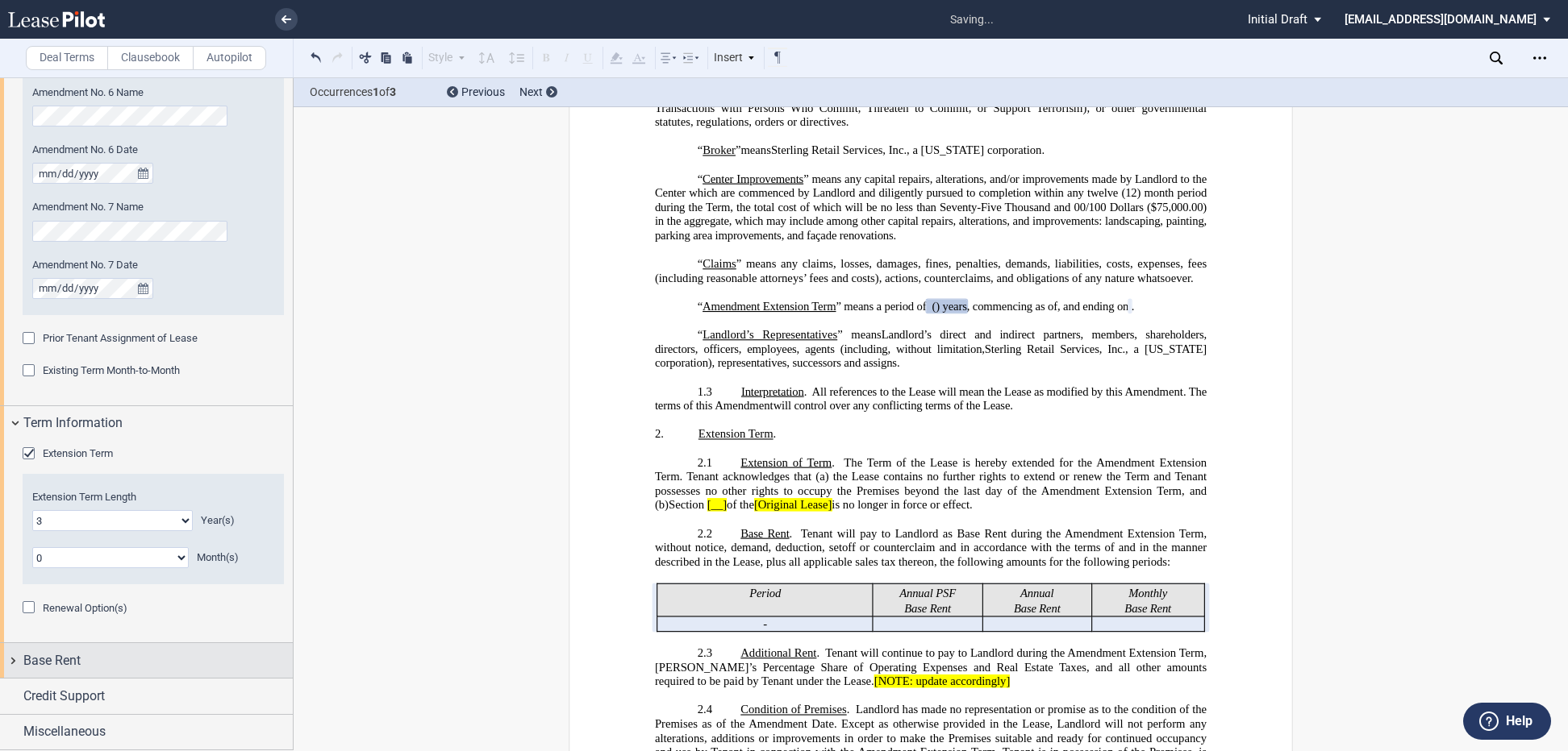
click at [20, 655] on div "Base Rent" at bounding box center [146, 660] width 293 height 35
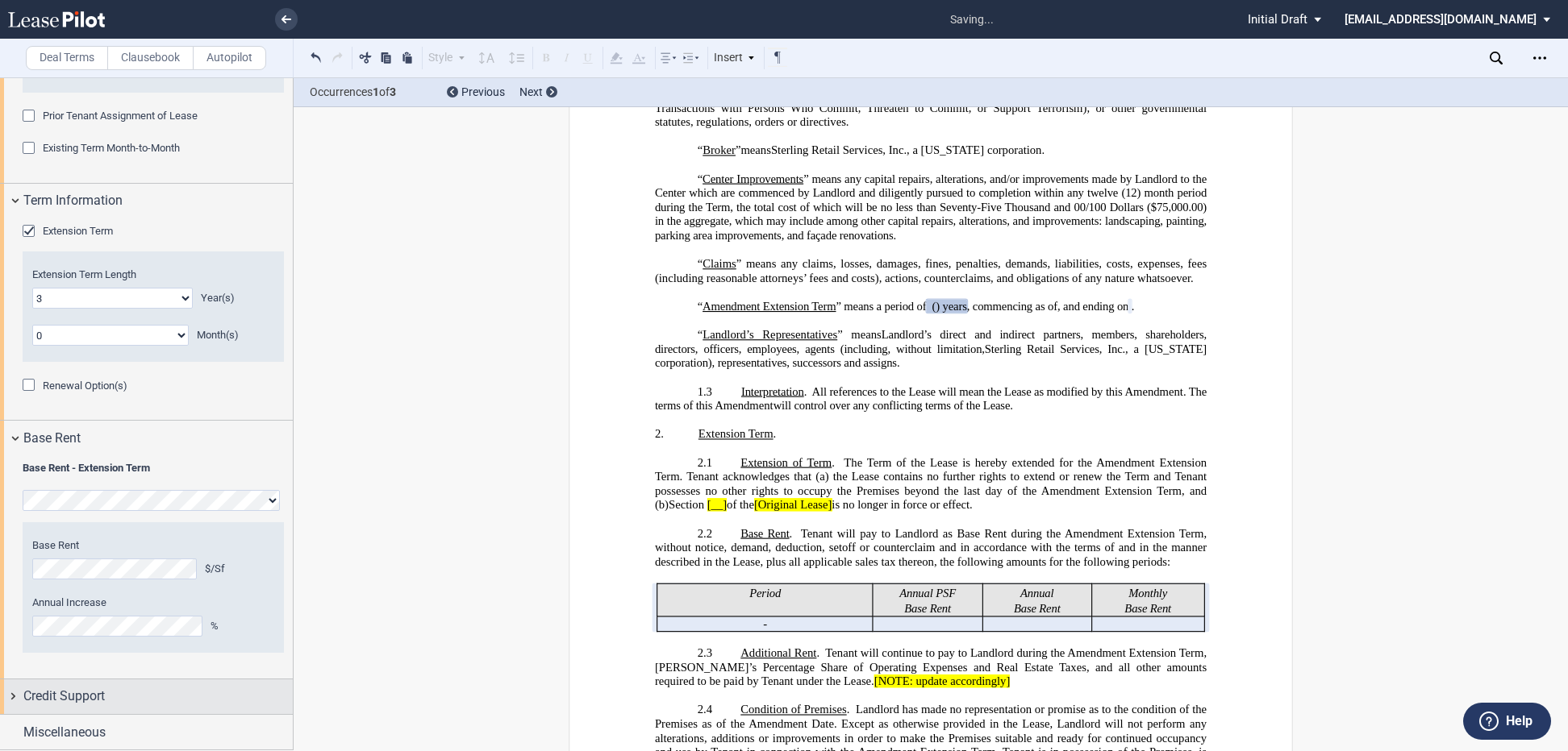
click at [21, 691] on div "Credit Support" at bounding box center [146, 697] width 293 height 35
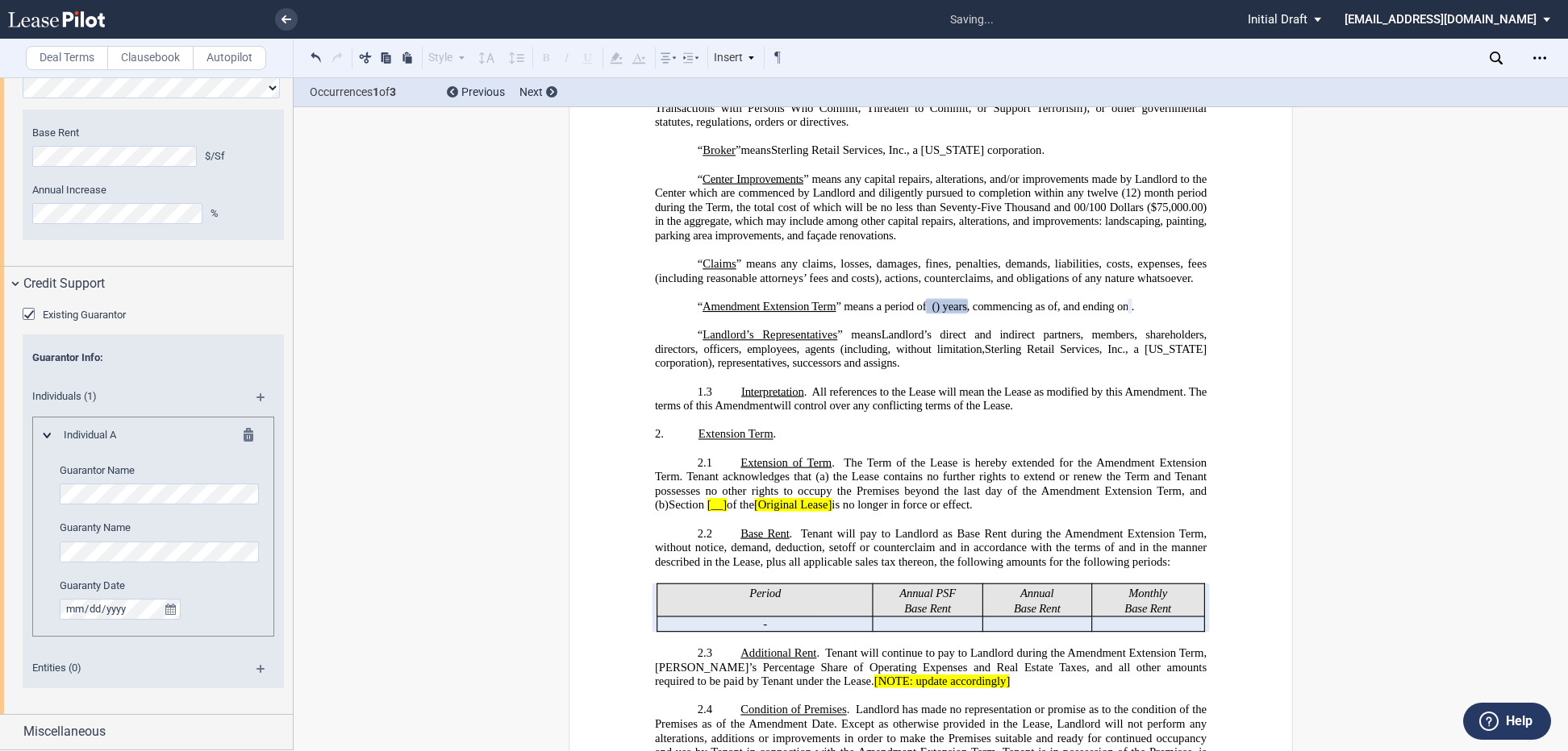
click at [29, 313] on div "Existing Guarantor" at bounding box center [30, 316] width 16 height 16
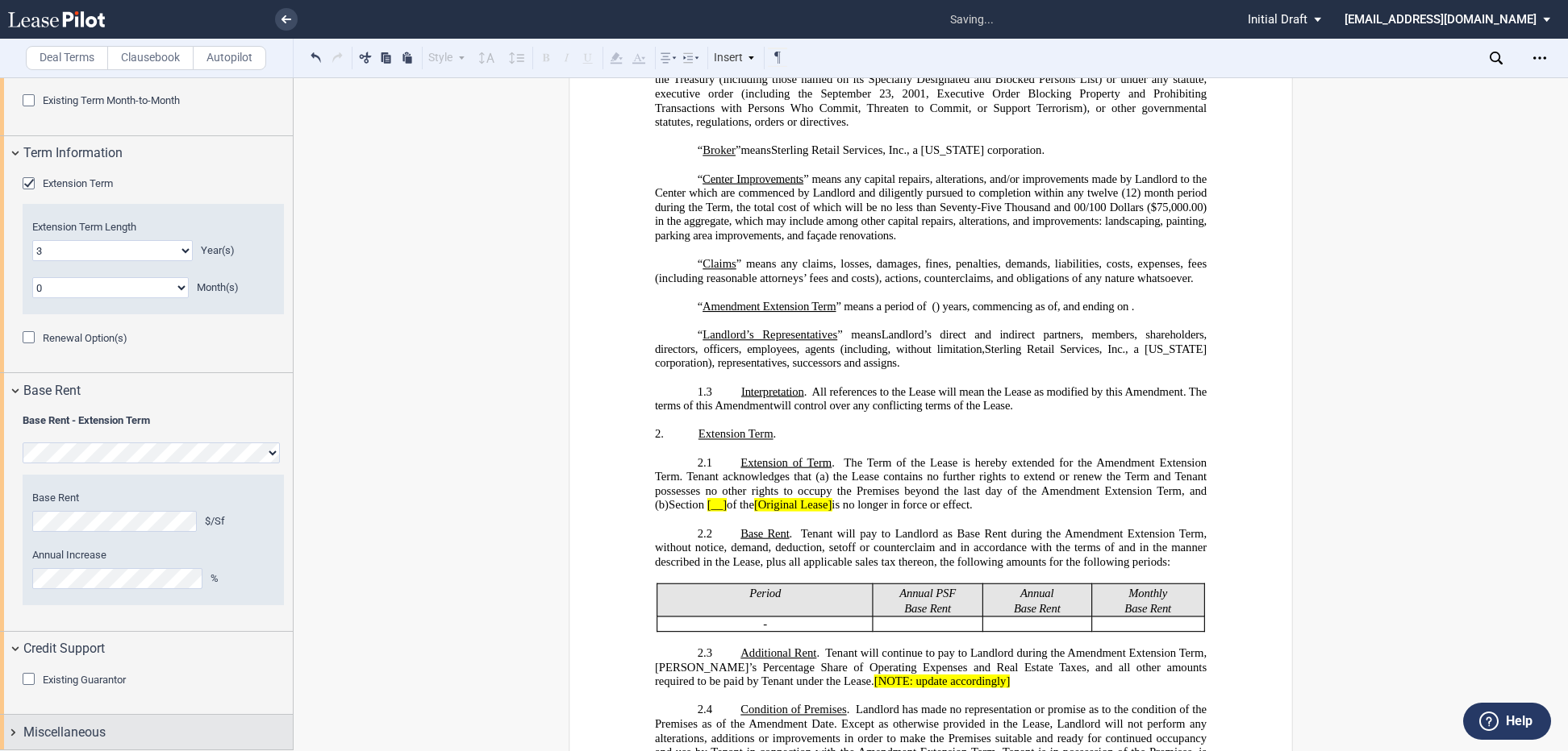
click at [26, 727] on span "Miscellaneous" at bounding box center [64, 733] width 82 height 20
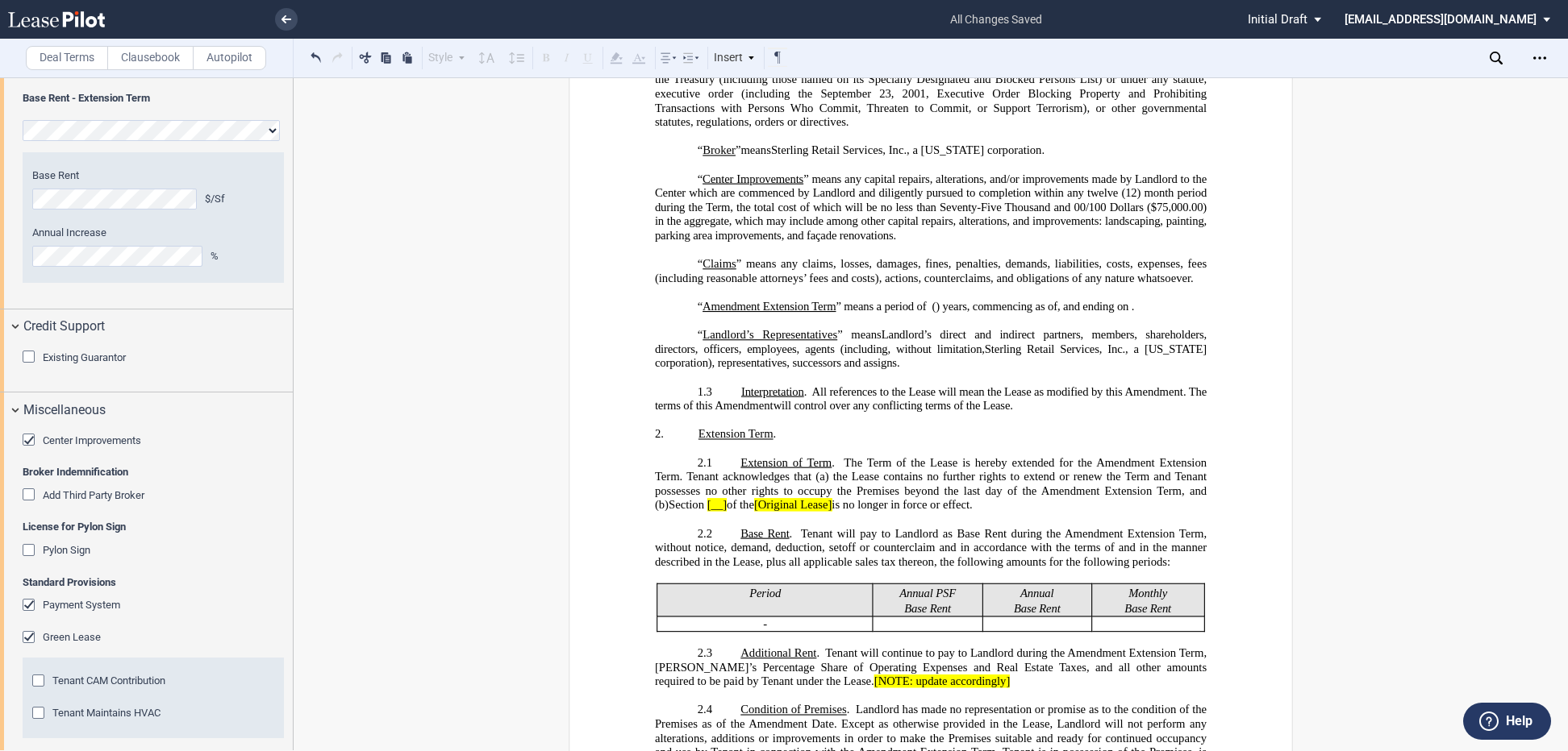
click at [31, 439] on div "Center Improvements" at bounding box center [30, 442] width 16 height 16
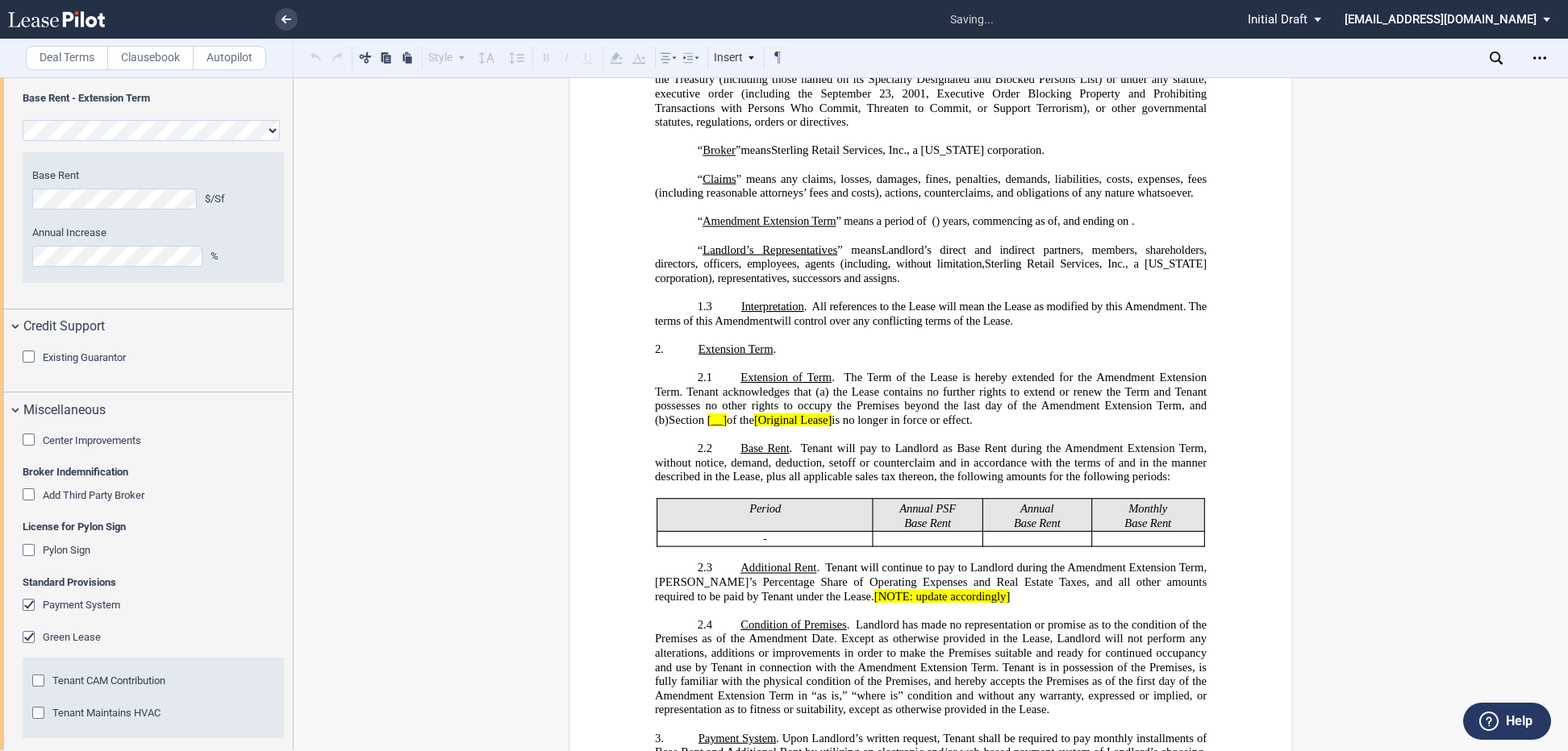
click at [31, 602] on div "Payment System" at bounding box center [30, 607] width 16 height 16
click at [29, 632] on div "Green Lease" at bounding box center [30, 640] width 16 height 16
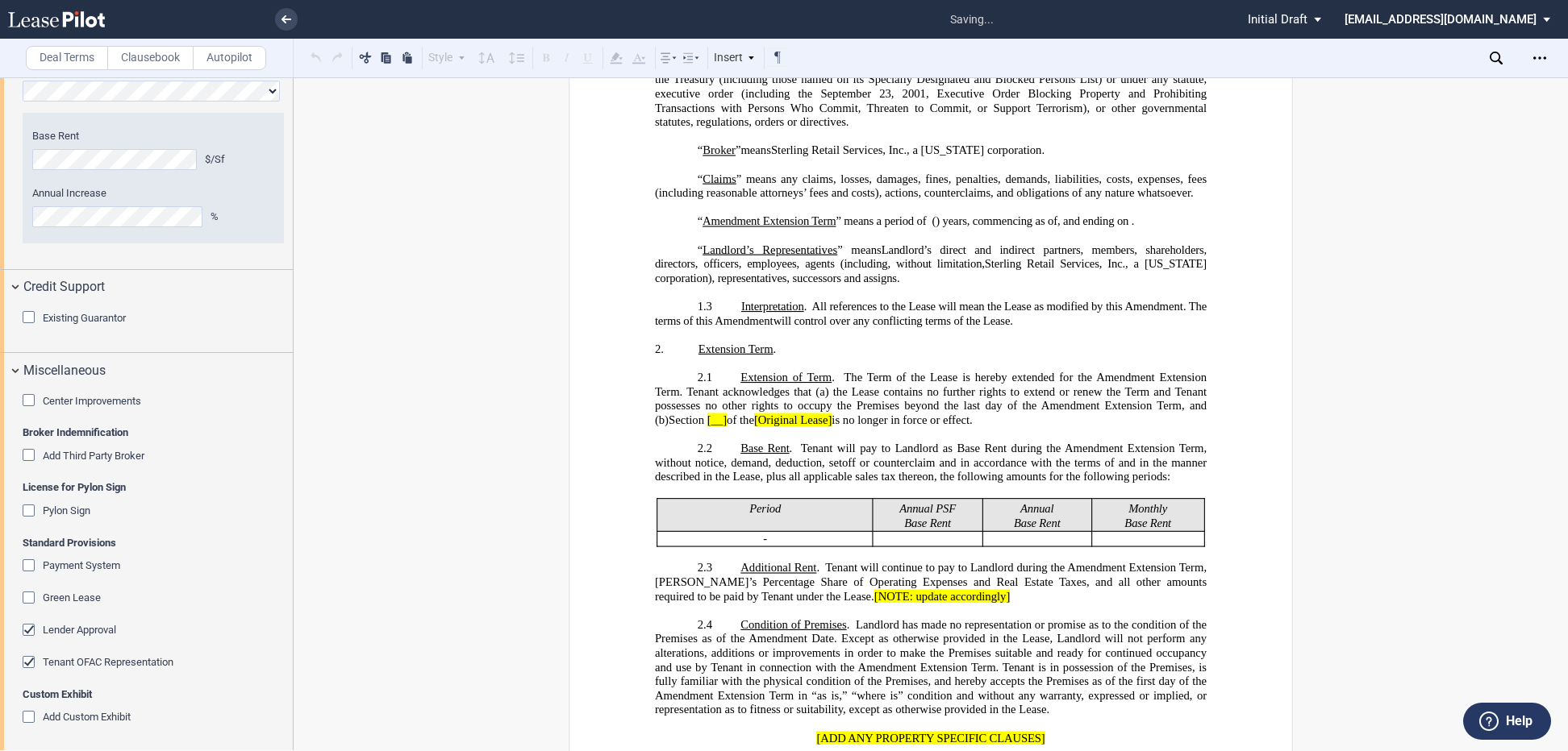
scroll to position [2452, 0]
click at [31, 627] on div "Lender Approval" at bounding box center [30, 630] width 16 height 16
click at [24, 657] on div "Tenant OFAC Representation" at bounding box center [30, 662] width 16 height 16
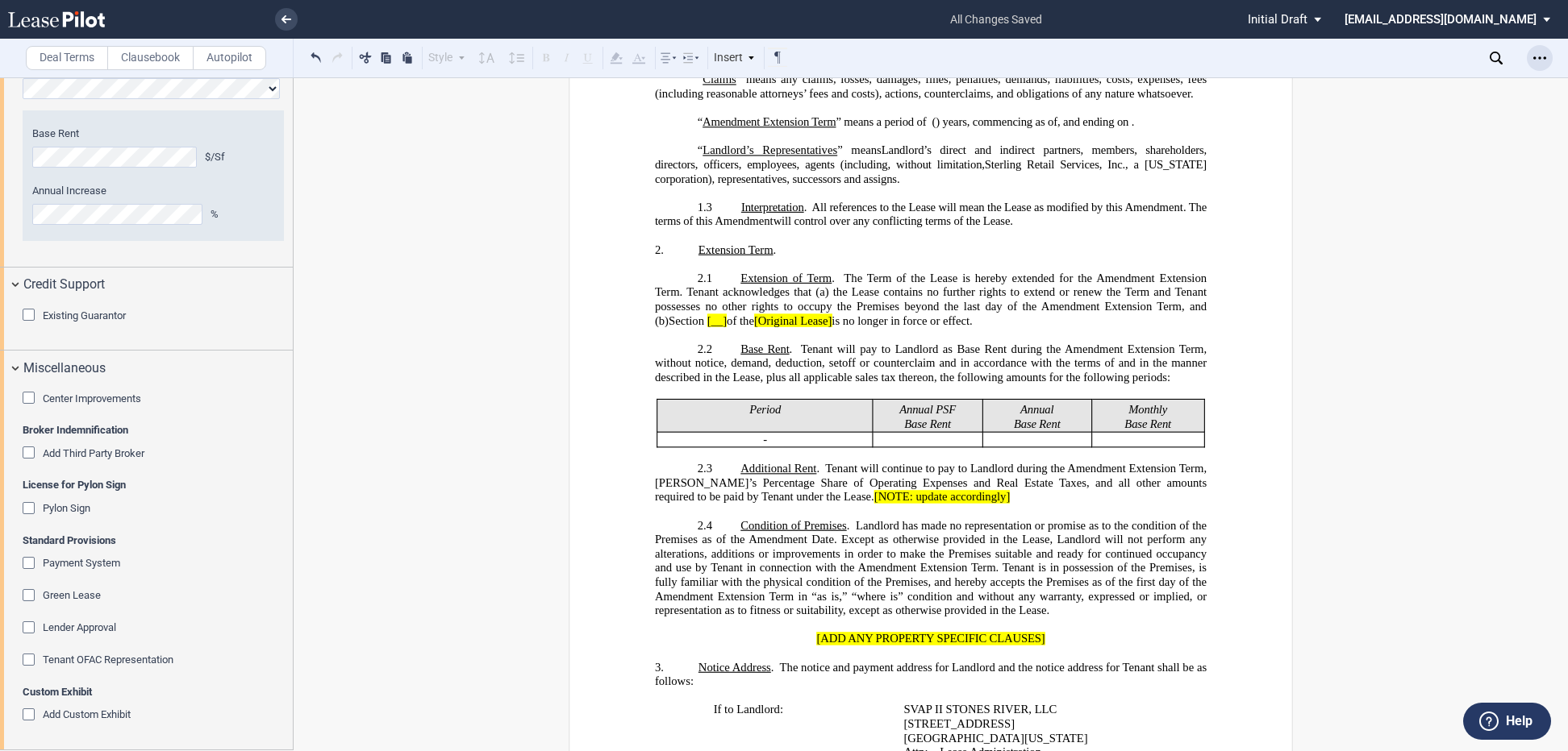
click at [1534, 54] on div "Open Lease options menu" at bounding box center [1539, 58] width 26 height 26
click at [1370, 85] on div "Download" at bounding box center [1446, 86] width 197 height 13
